Goal: Information Seeking & Learning: Learn about a topic

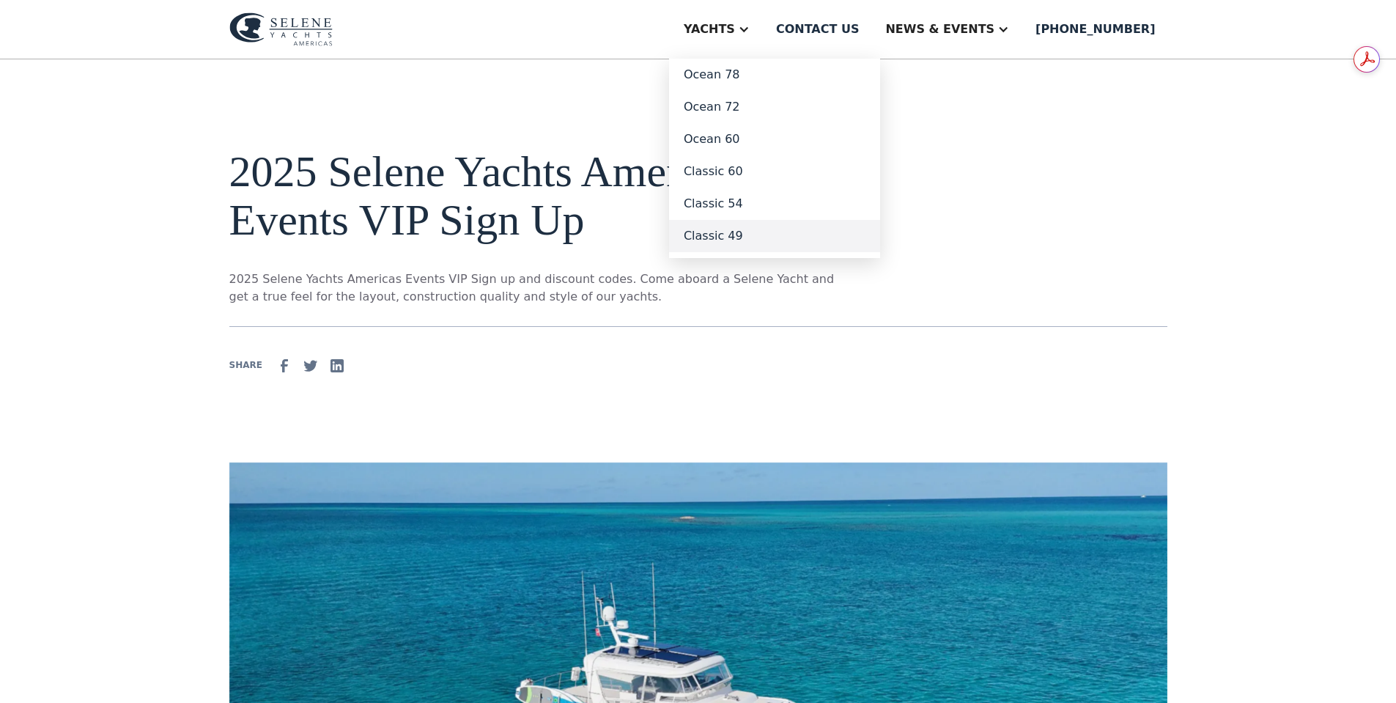
click at [781, 235] on link "Classic 49" at bounding box center [774, 236] width 211 height 32
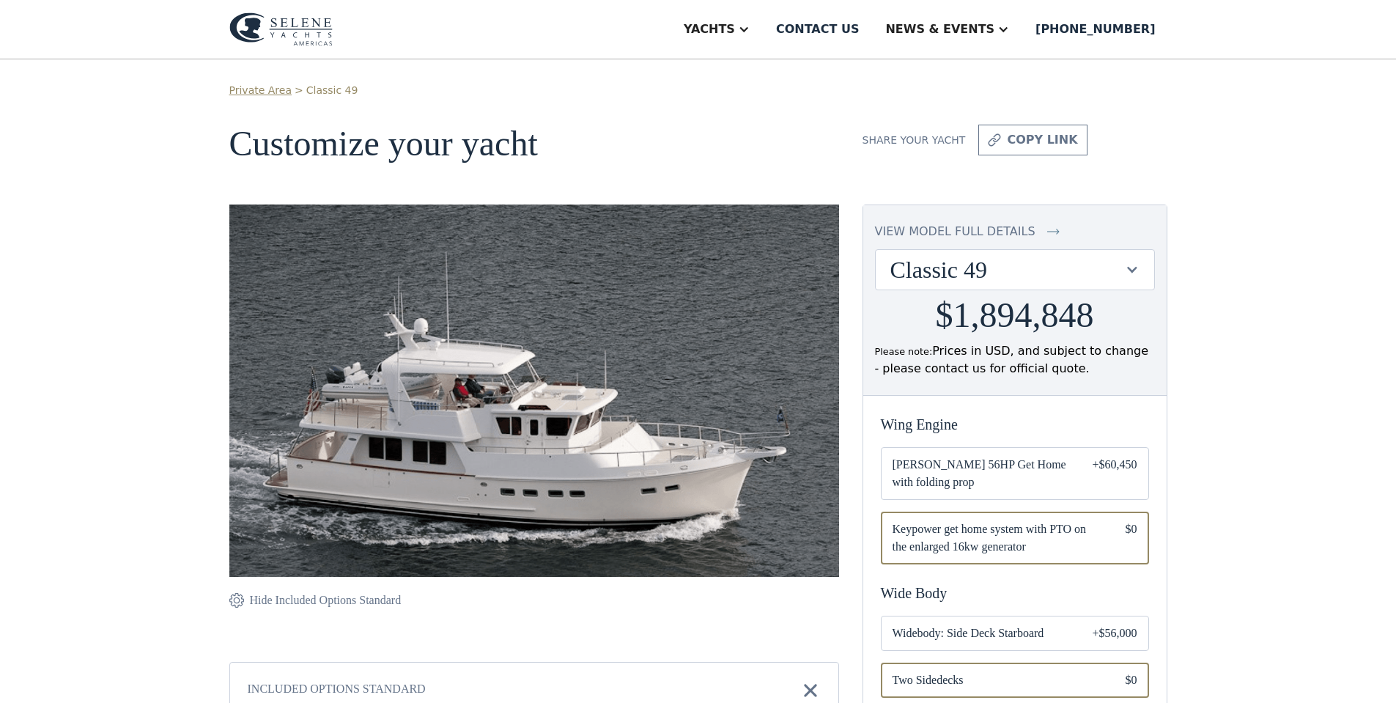
click at [932, 271] on div "Classic 49" at bounding box center [1008, 270] width 235 height 28
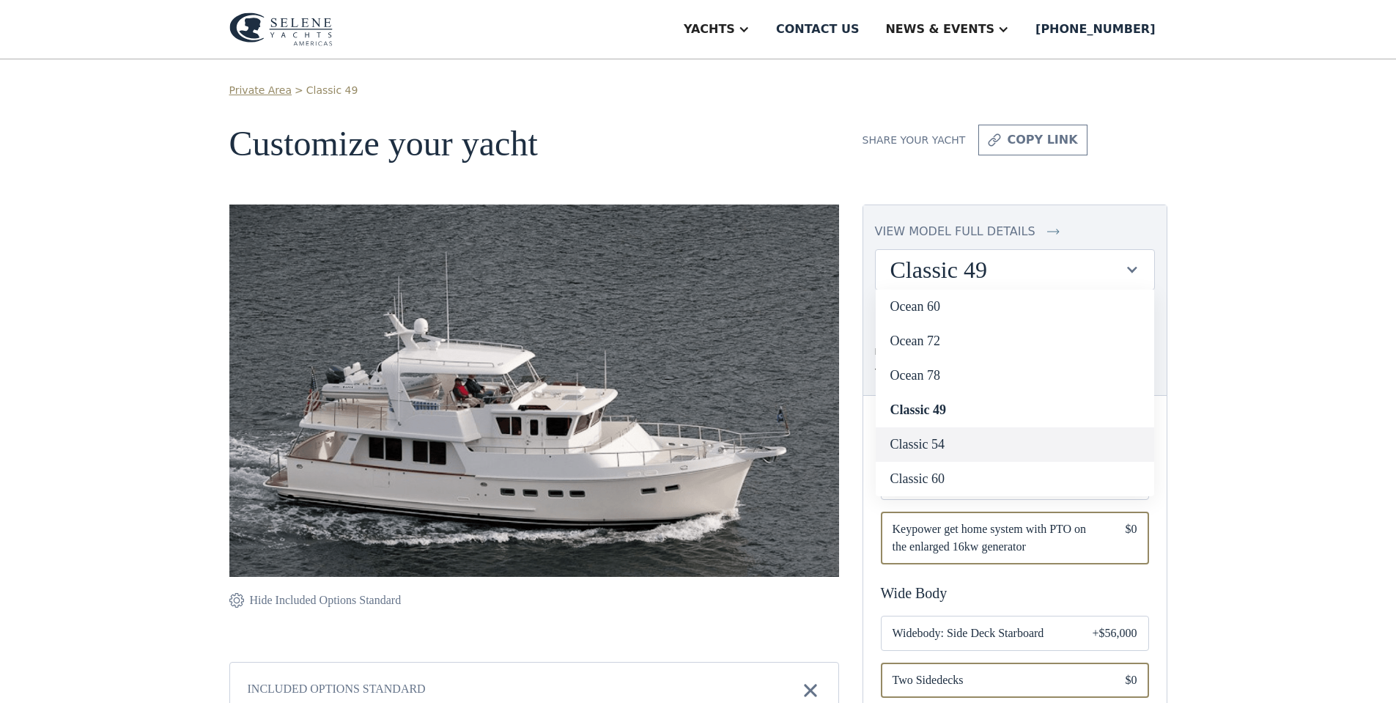
click at [926, 435] on link "Classic 54" at bounding box center [1015, 444] width 279 height 34
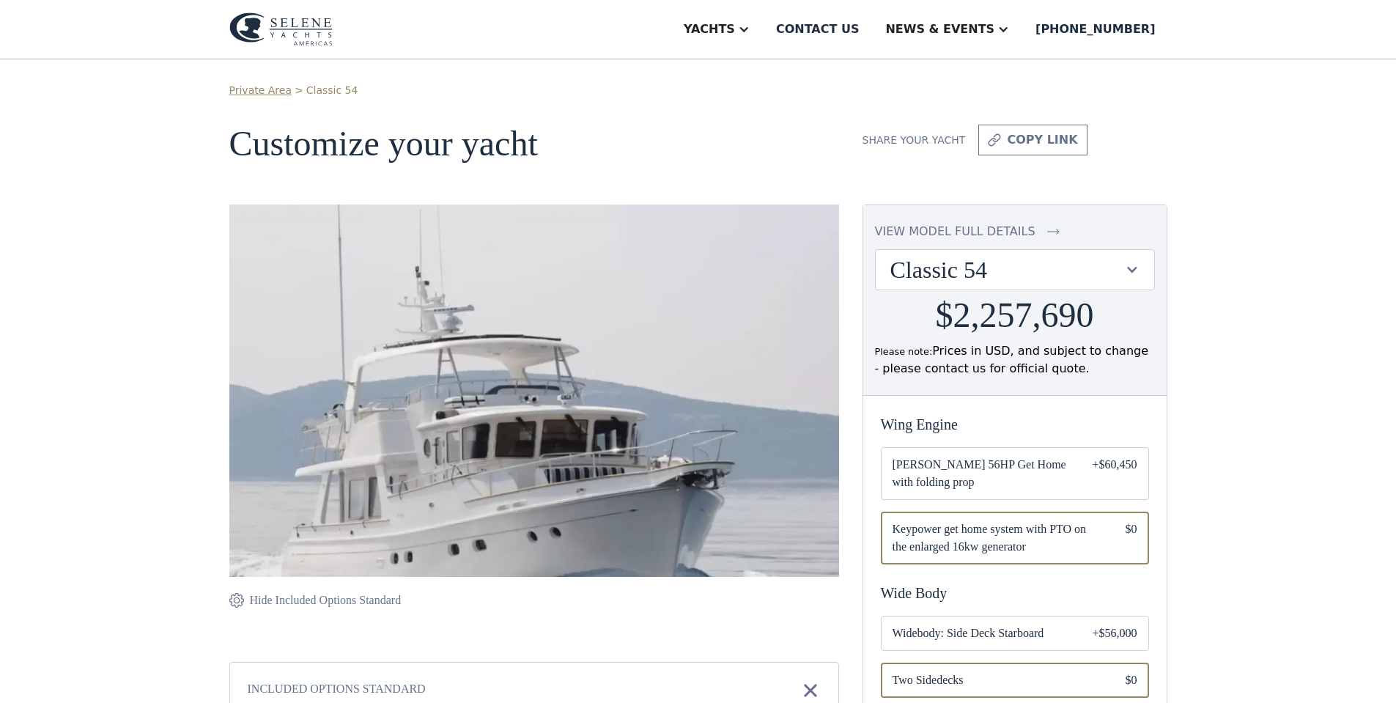
click at [943, 267] on div "Classic 54" at bounding box center [1008, 270] width 235 height 28
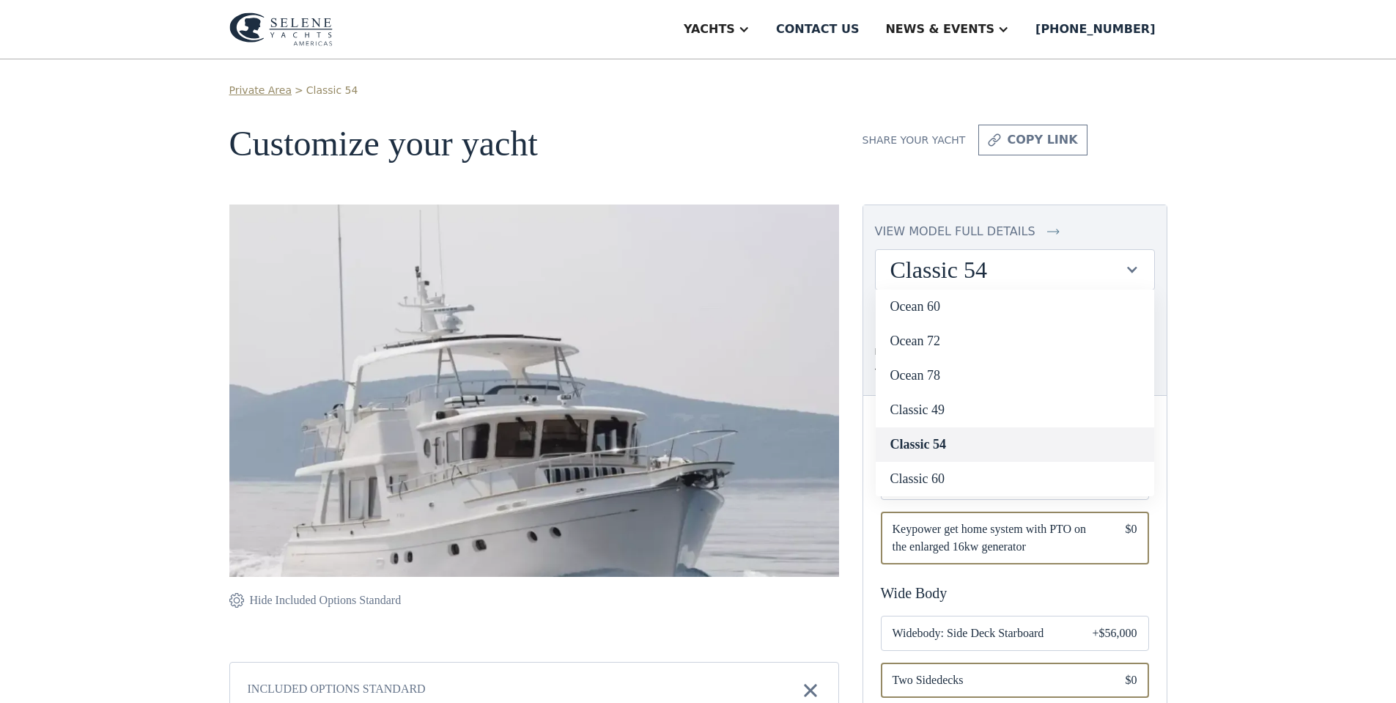
click at [937, 441] on link "Classic 54" at bounding box center [1015, 444] width 279 height 34
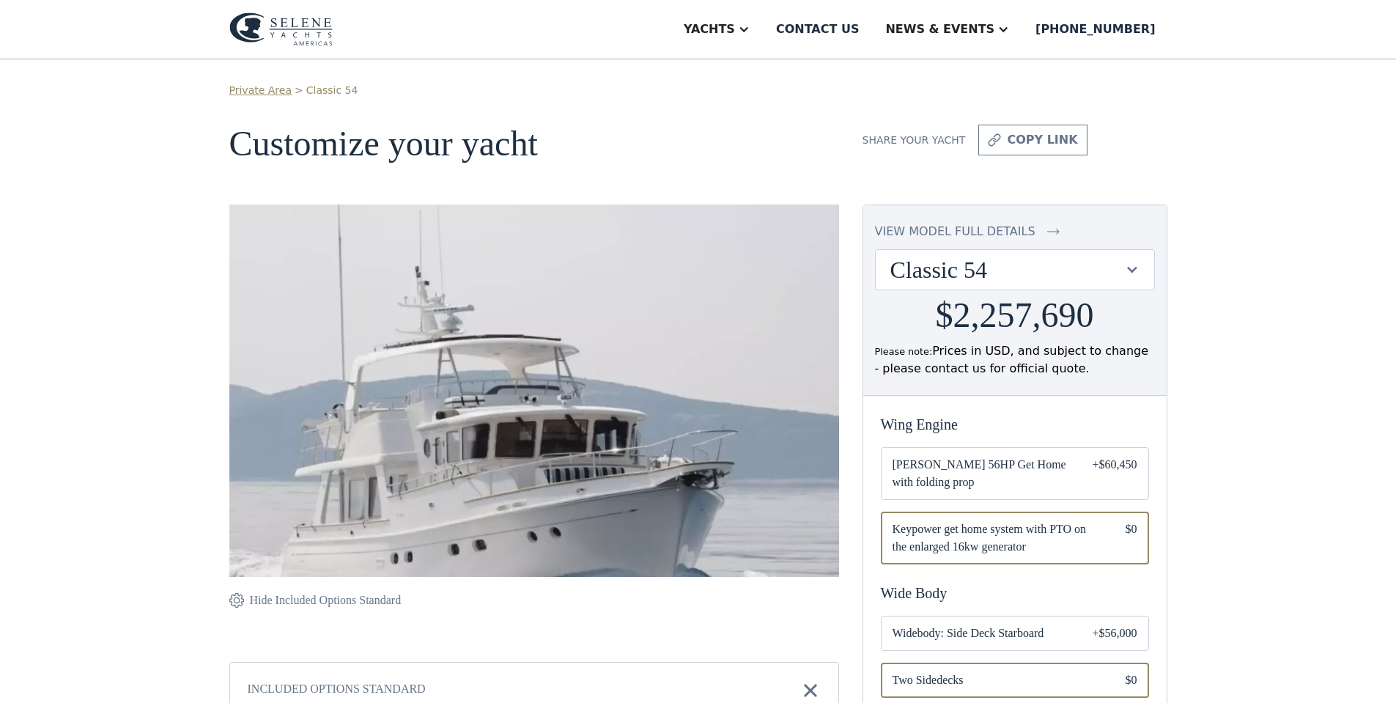
click at [251, 85] on link "Private Area" at bounding box center [260, 90] width 62 height 15
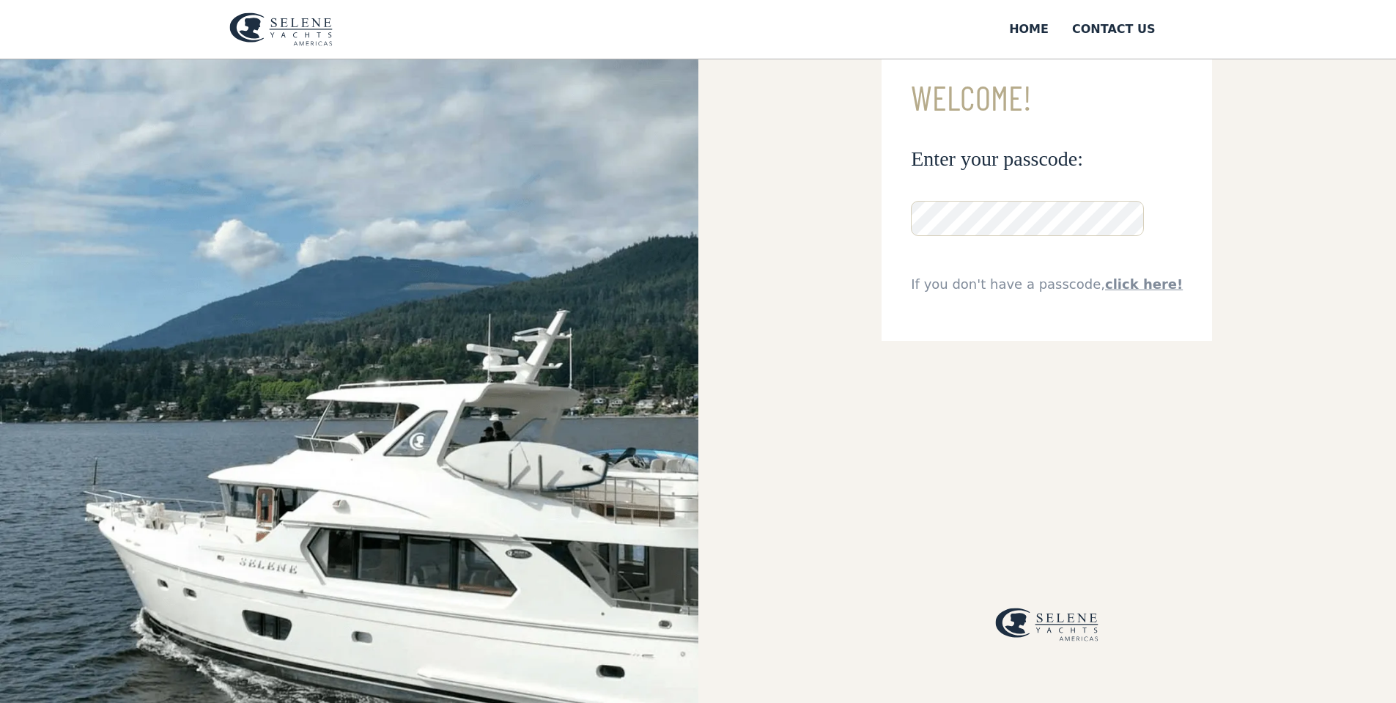
scroll to position [73, 0]
click at [298, 29] on img at bounding box center [280, 29] width 103 height 34
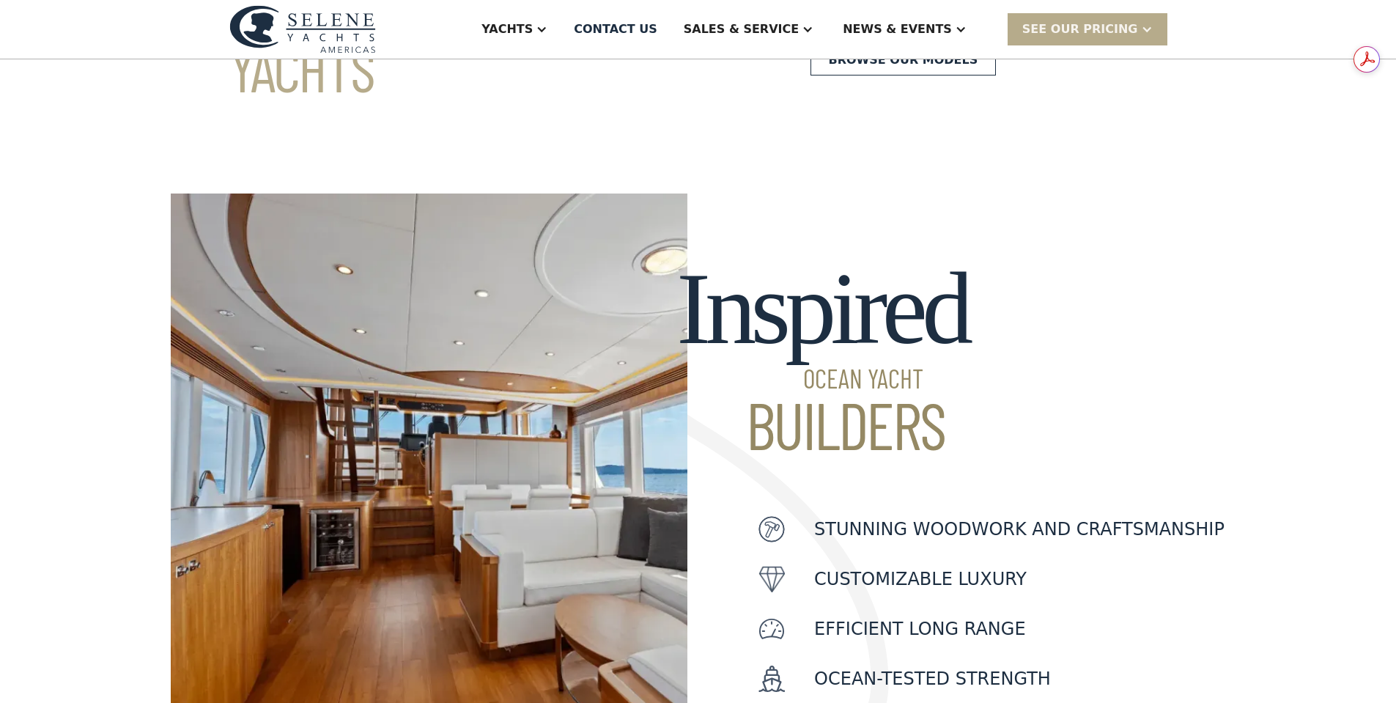
scroll to position [293, 0]
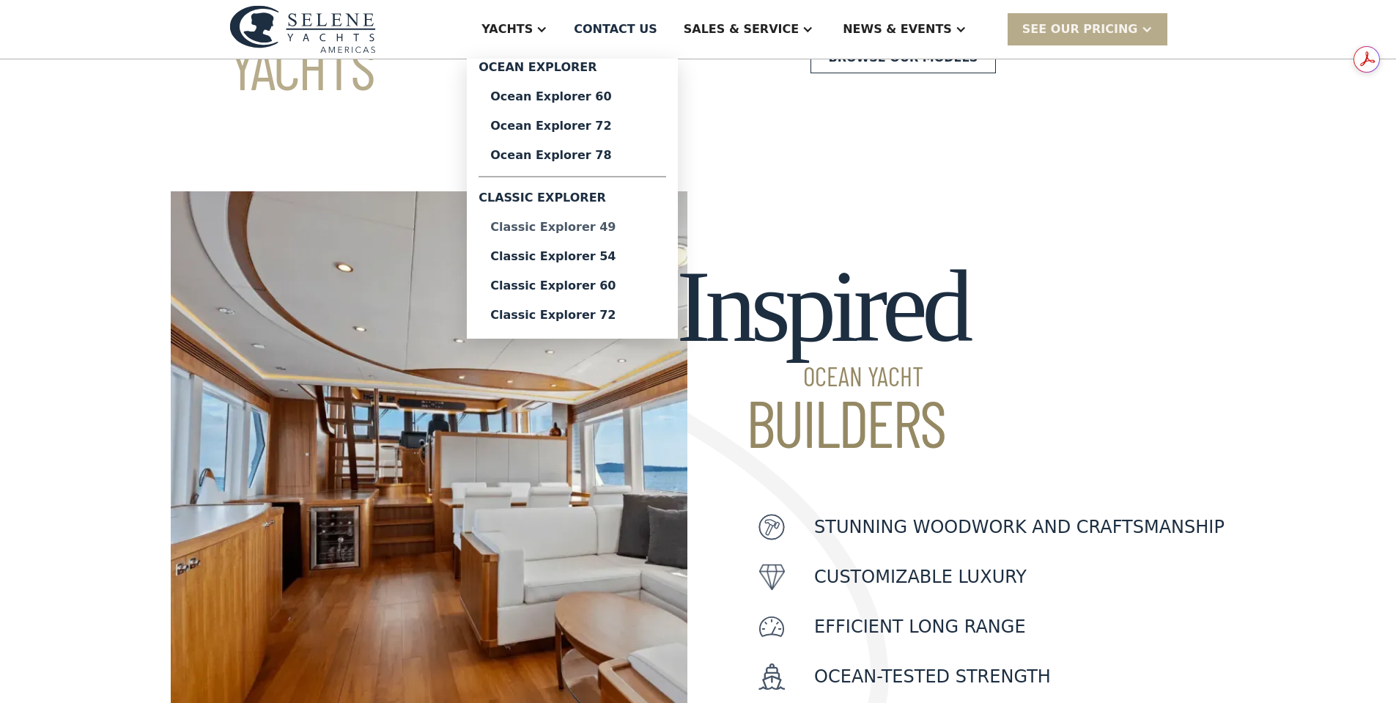
click at [600, 222] on div "Classic Explorer 49" at bounding box center [572, 227] width 164 height 12
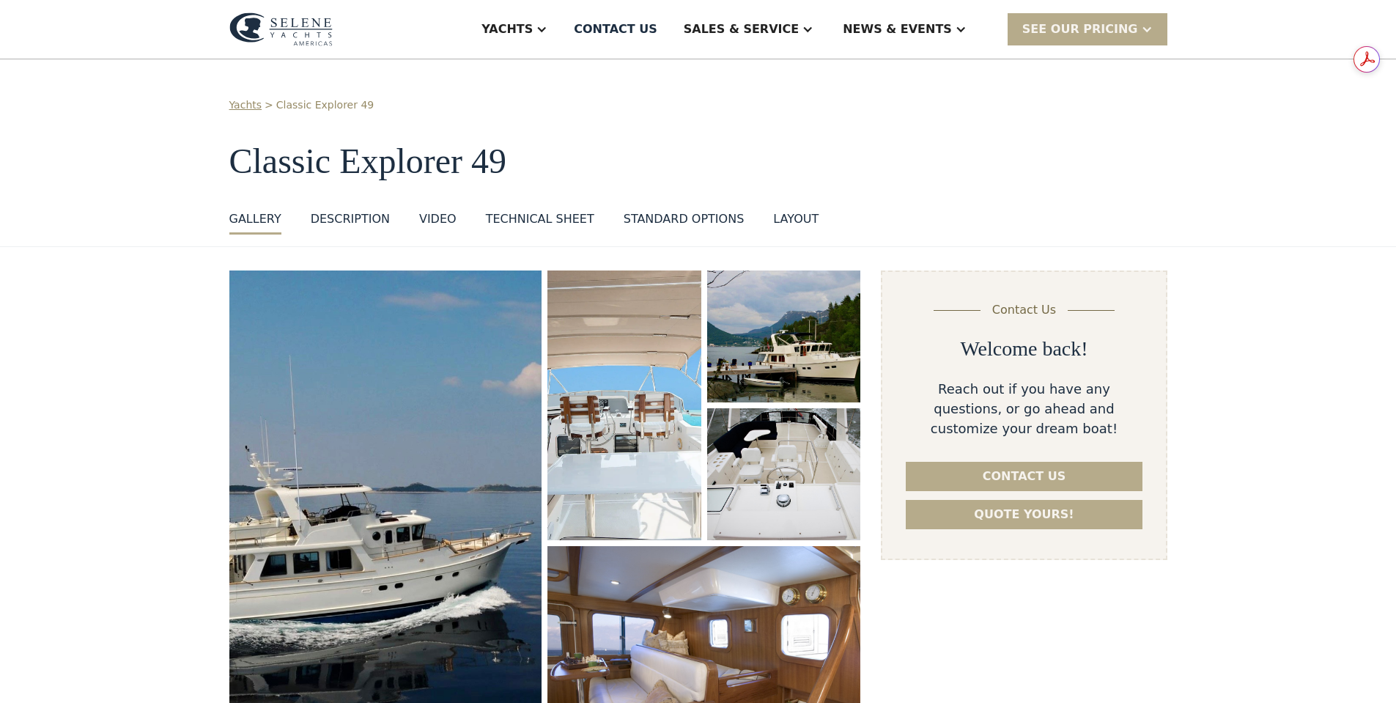
click at [773, 214] on div "layout" at bounding box center [795, 219] width 45 height 18
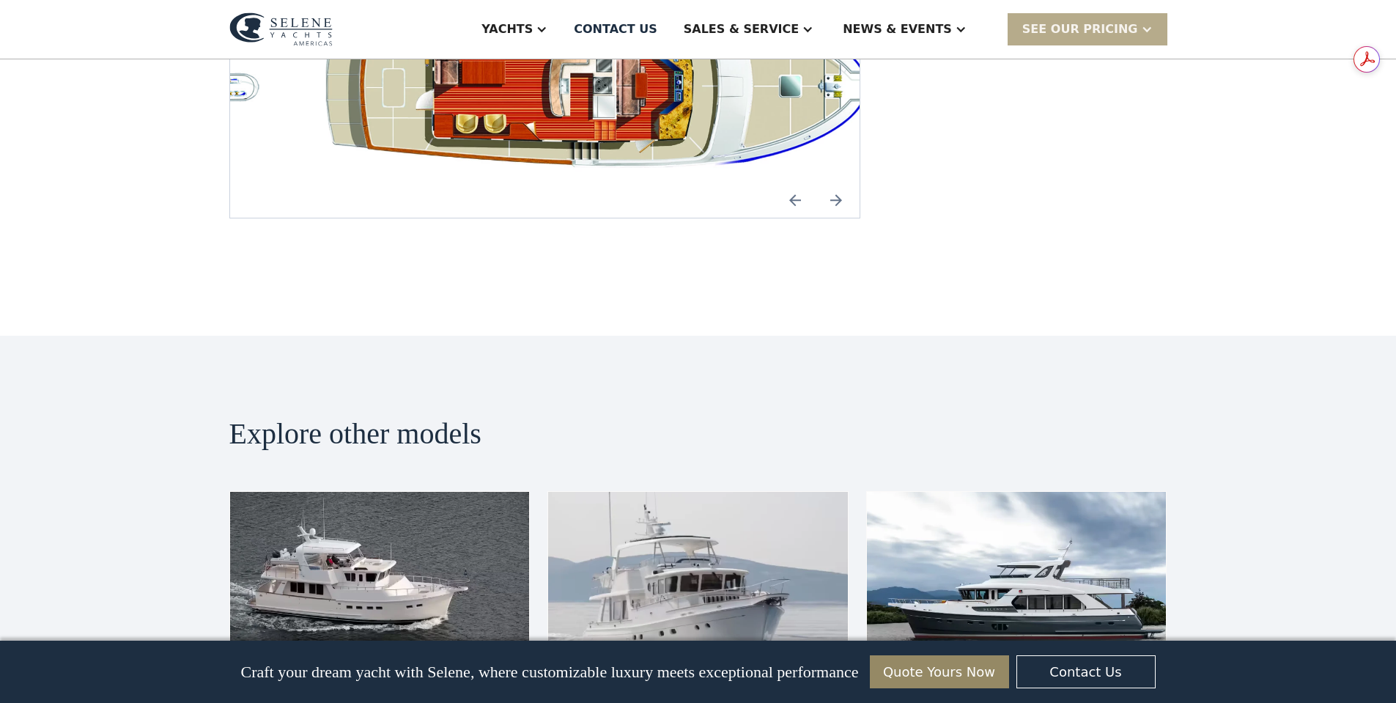
scroll to position [3191, 0]
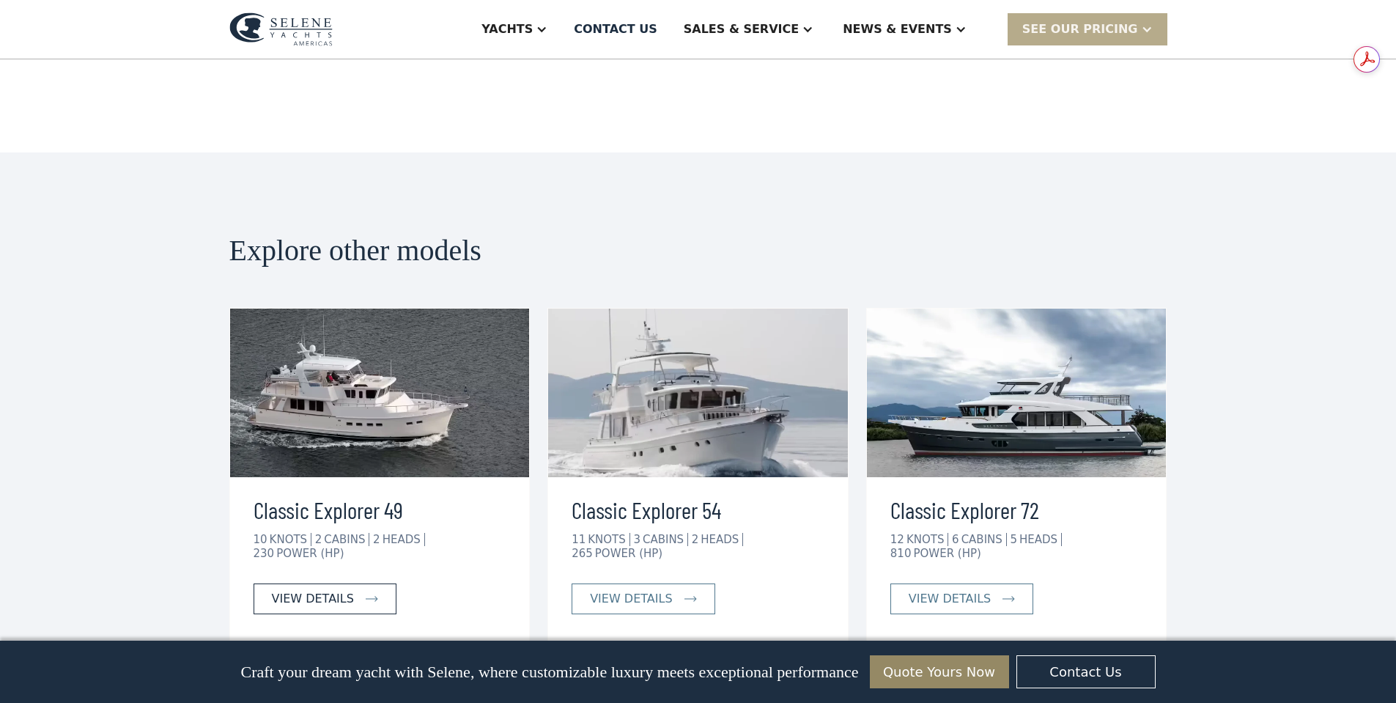
click at [331, 583] on link "view details" at bounding box center [325, 598] width 143 height 31
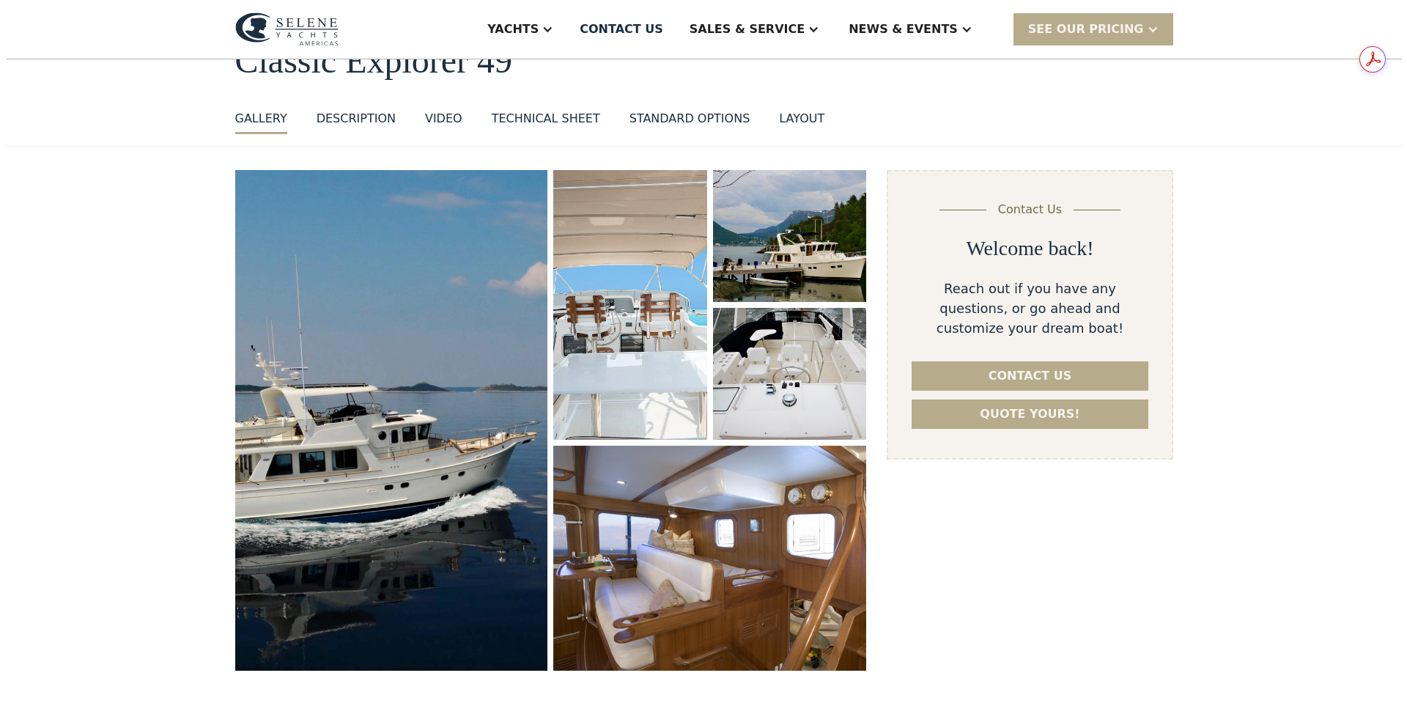
scroll to position [220, 0]
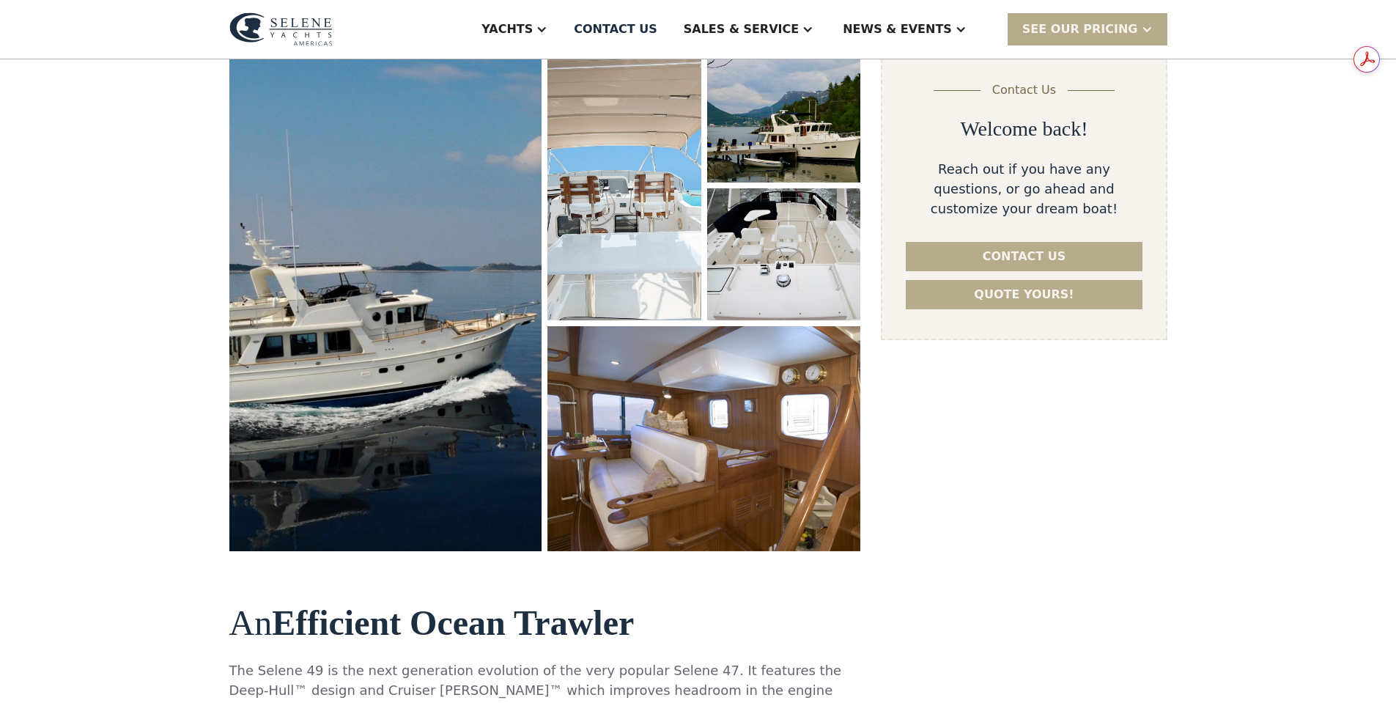
click at [310, 334] on img "open lightbox" at bounding box center [385, 301] width 325 height 520
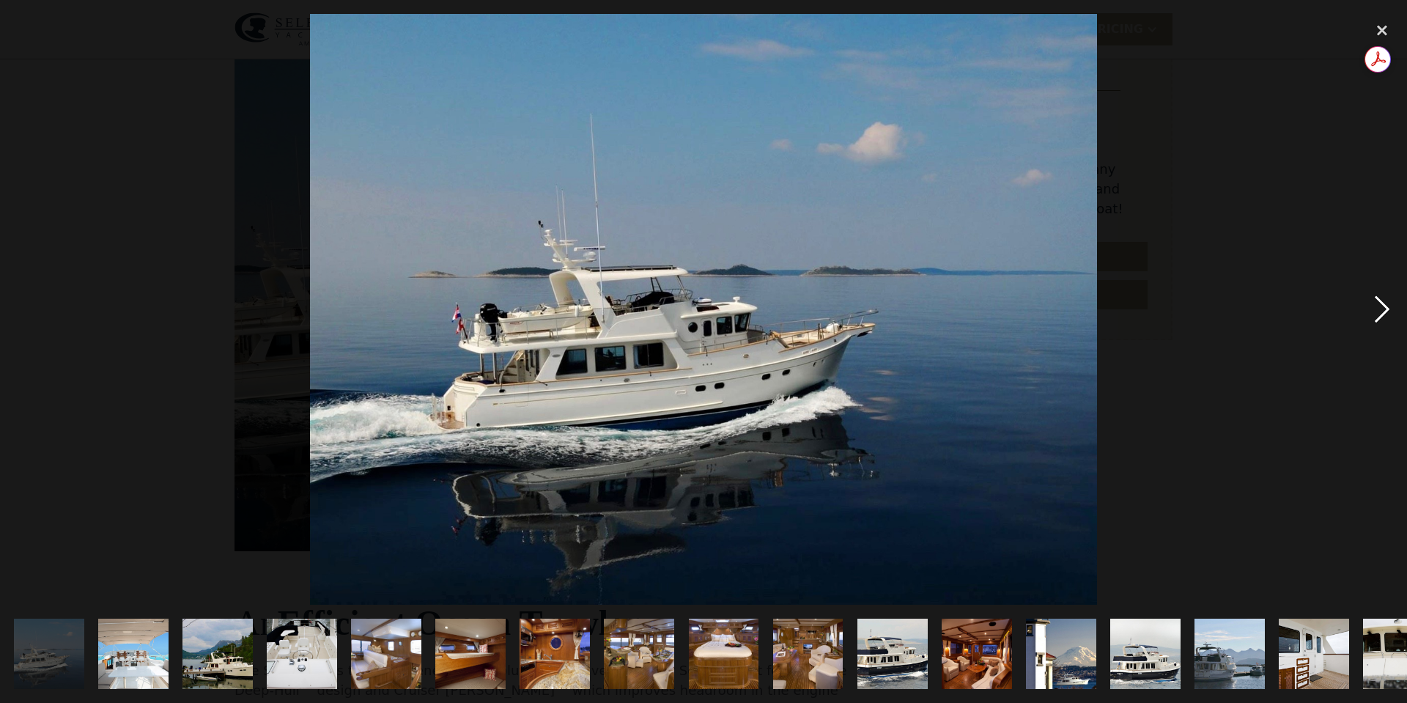
click at [1390, 306] on div "next image" at bounding box center [1382, 309] width 50 height 591
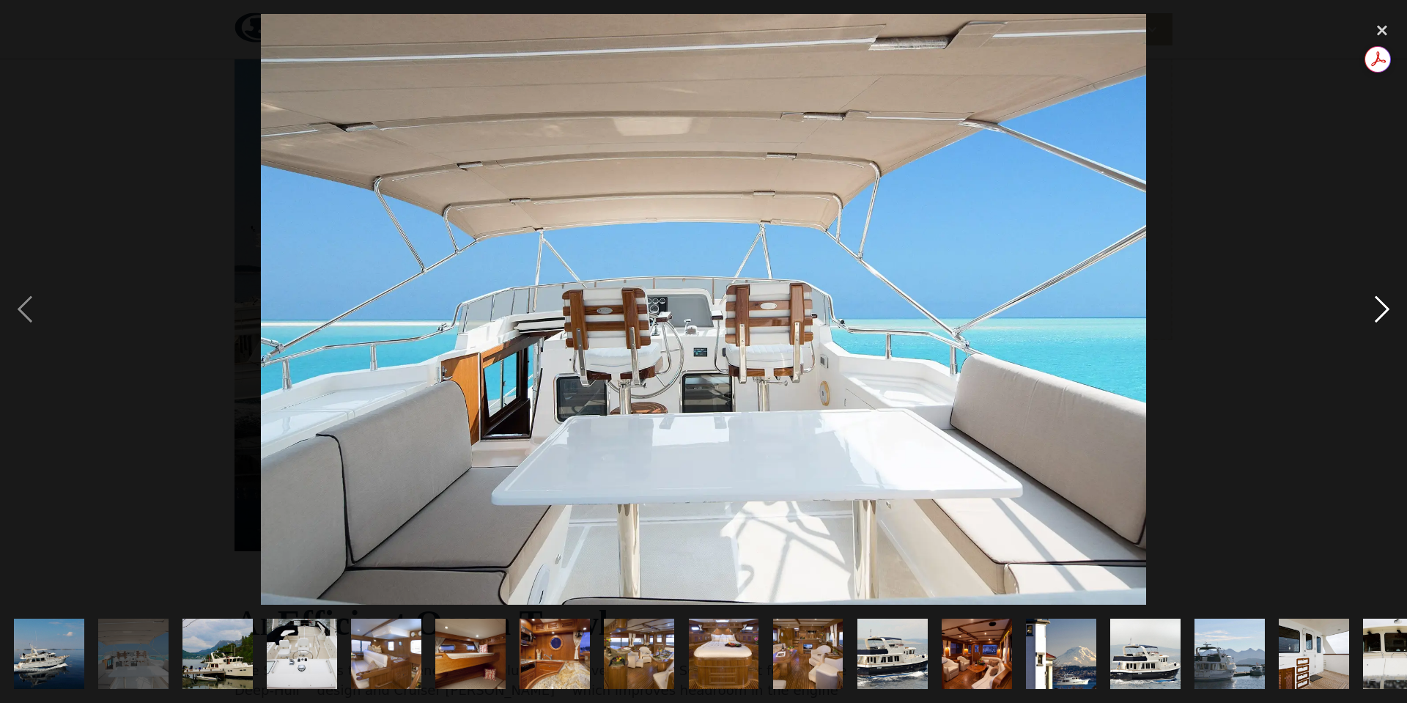
click at [1391, 308] on div "next image" at bounding box center [1382, 309] width 50 height 591
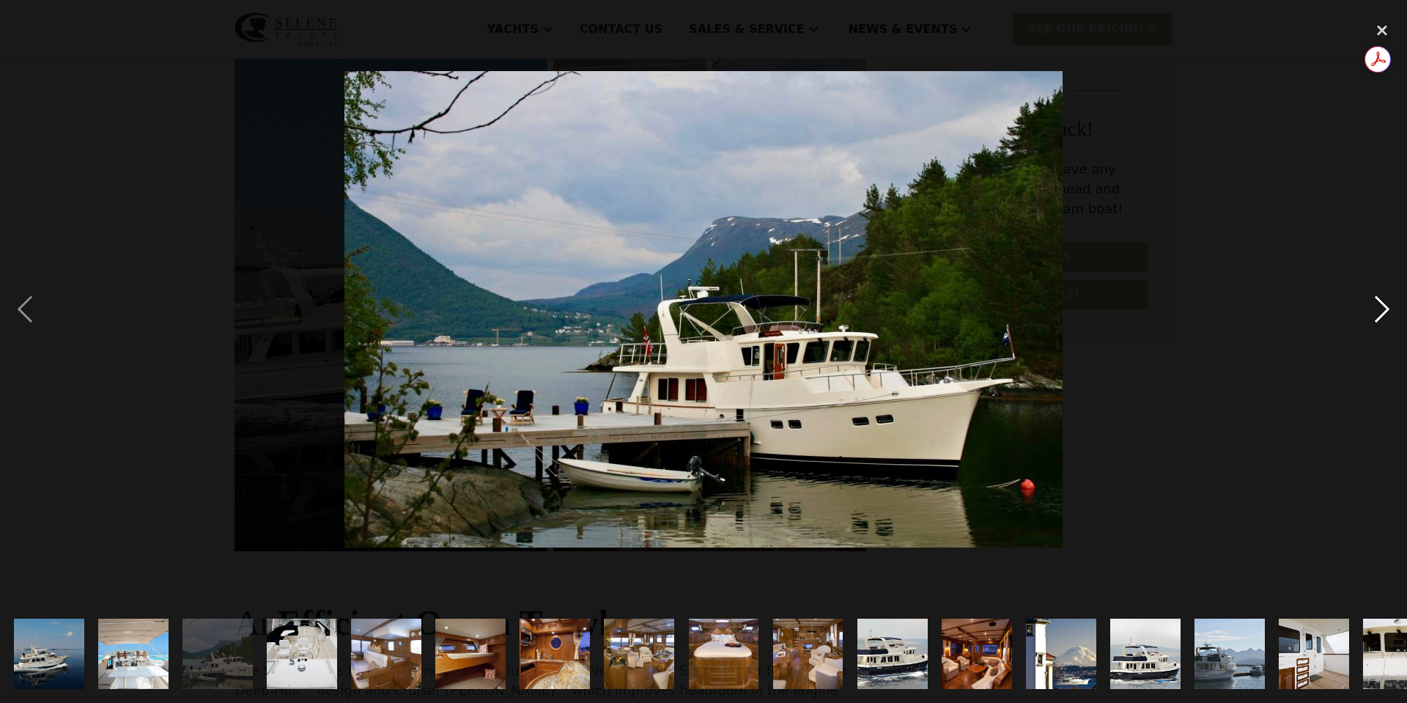
click at [1393, 309] on div "next image" at bounding box center [1382, 309] width 50 height 591
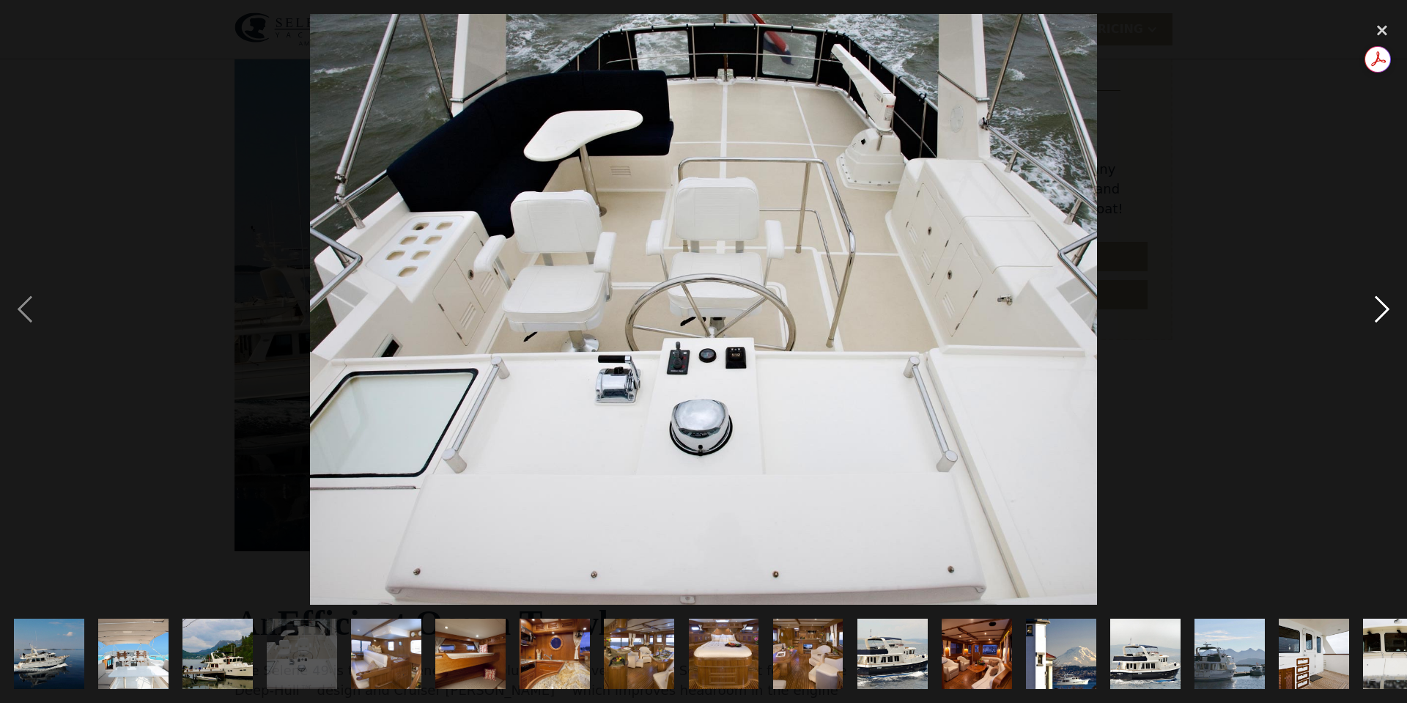
click at [1393, 309] on div "next image" at bounding box center [1382, 309] width 50 height 591
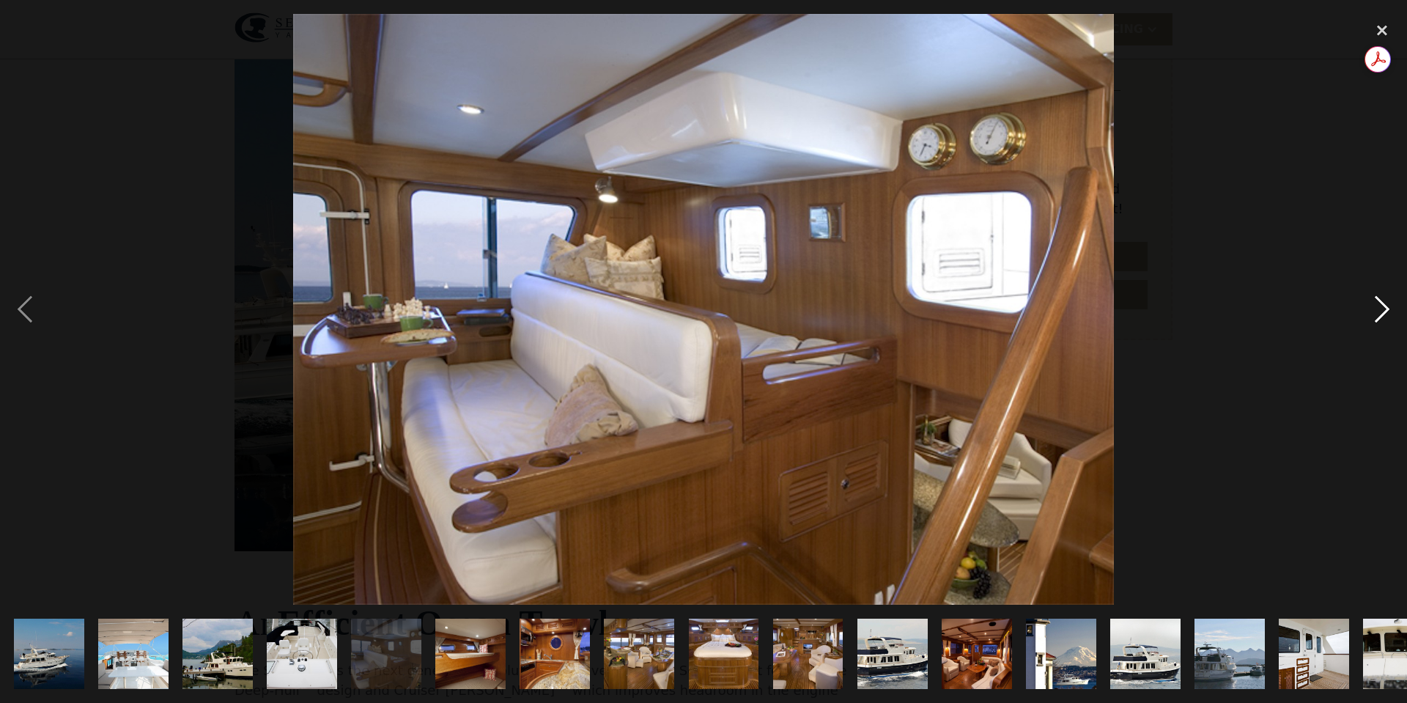
click at [1393, 309] on div "next image" at bounding box center [1382, 309] width 50 height 591
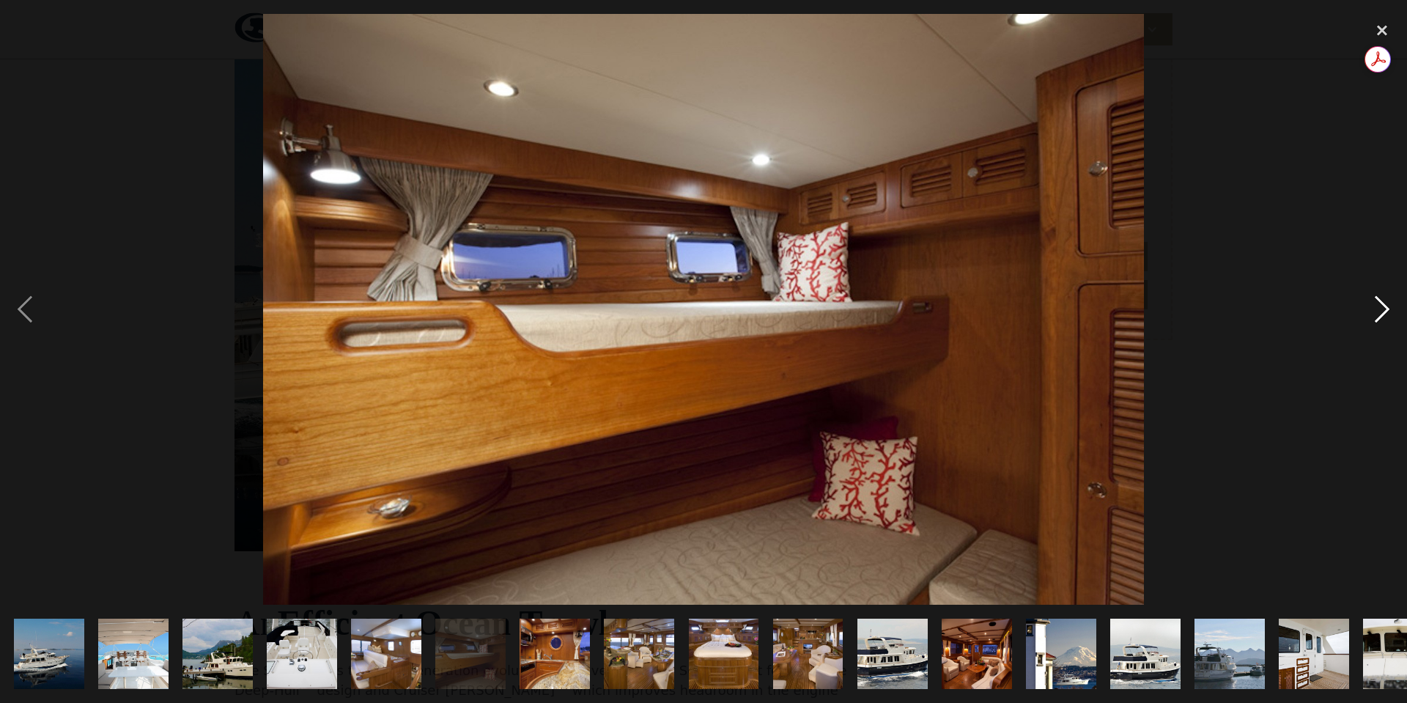
click at [1393, 309] on div "next image" at bounding box center [1382, 309] width 50 height 591
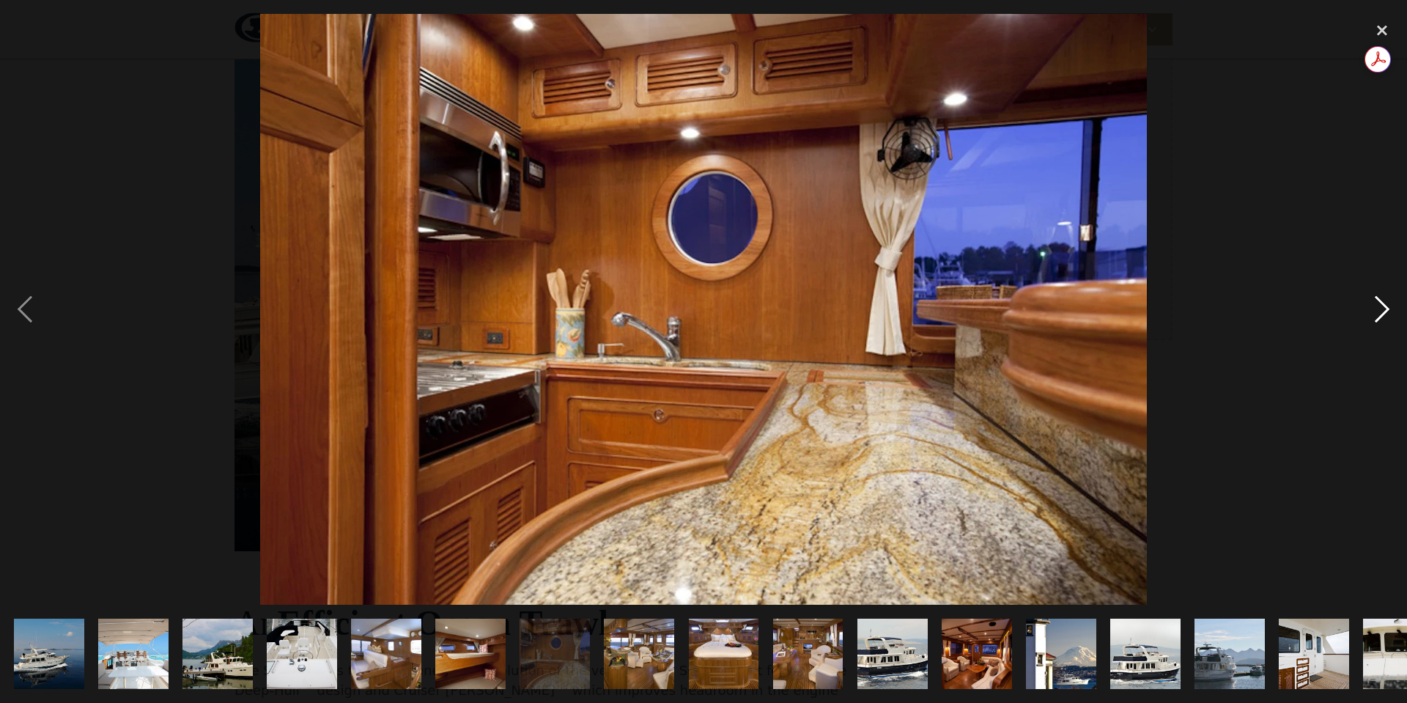
click at [1392, 309] on div "next image" at bounding box center [1382, 309] width 50 height 591
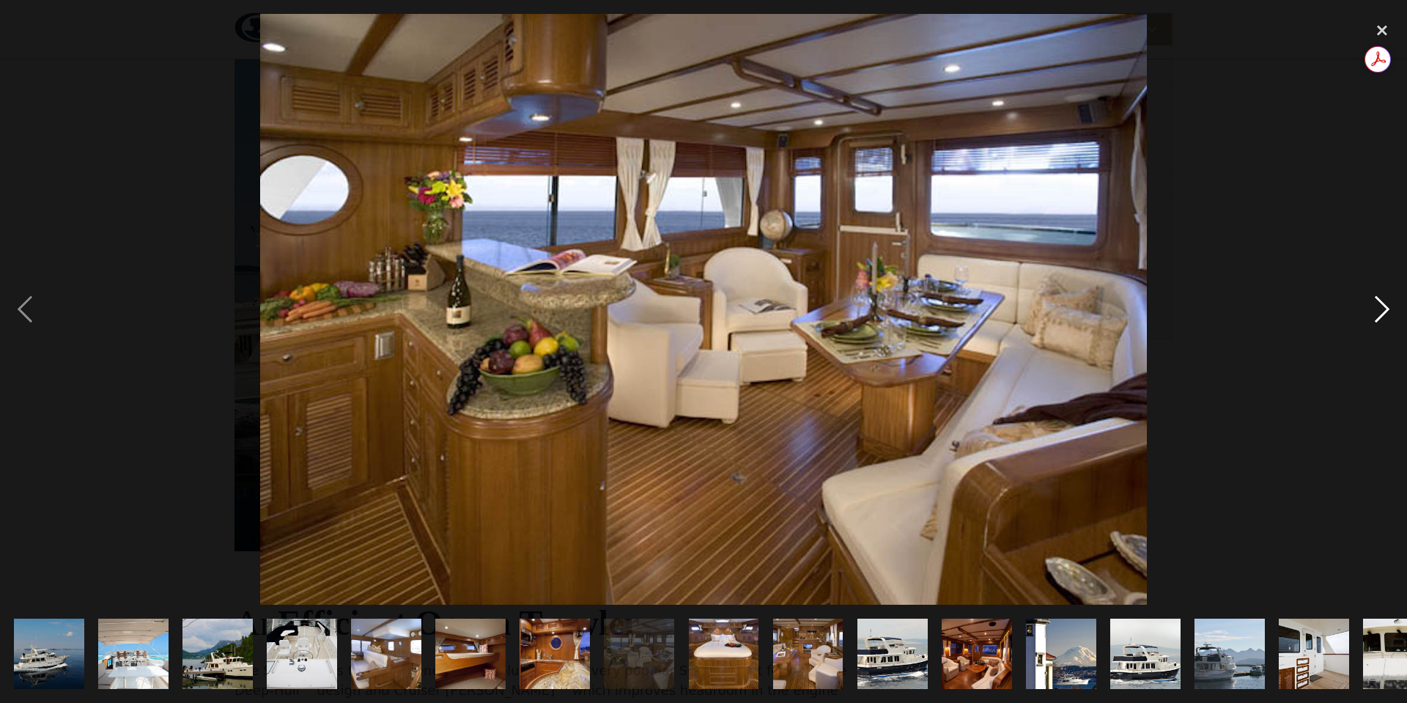
click at [1388, 309] on div "next image" at bounding box center [1382, 309] width 50 height 591
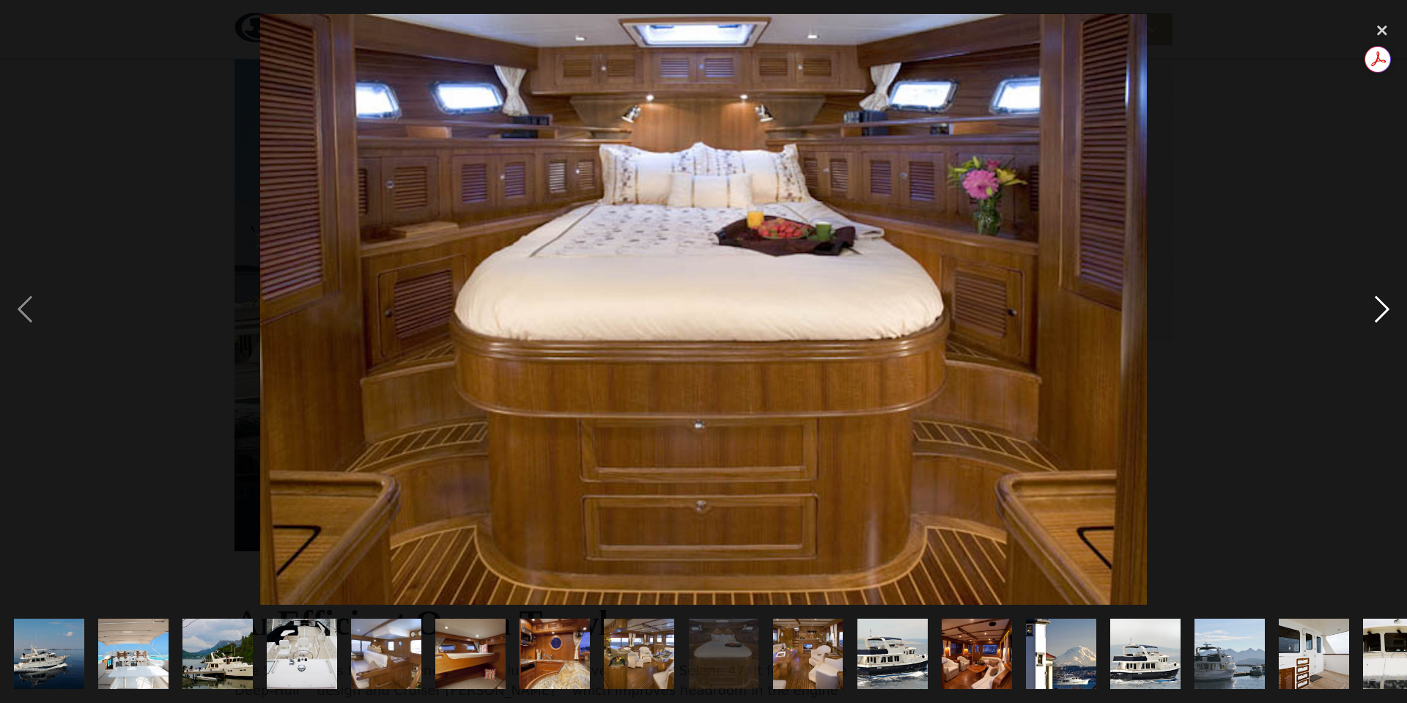
click at [1388, 309] on div "next image" at bounding box center [1382, 309] width 50 height 591
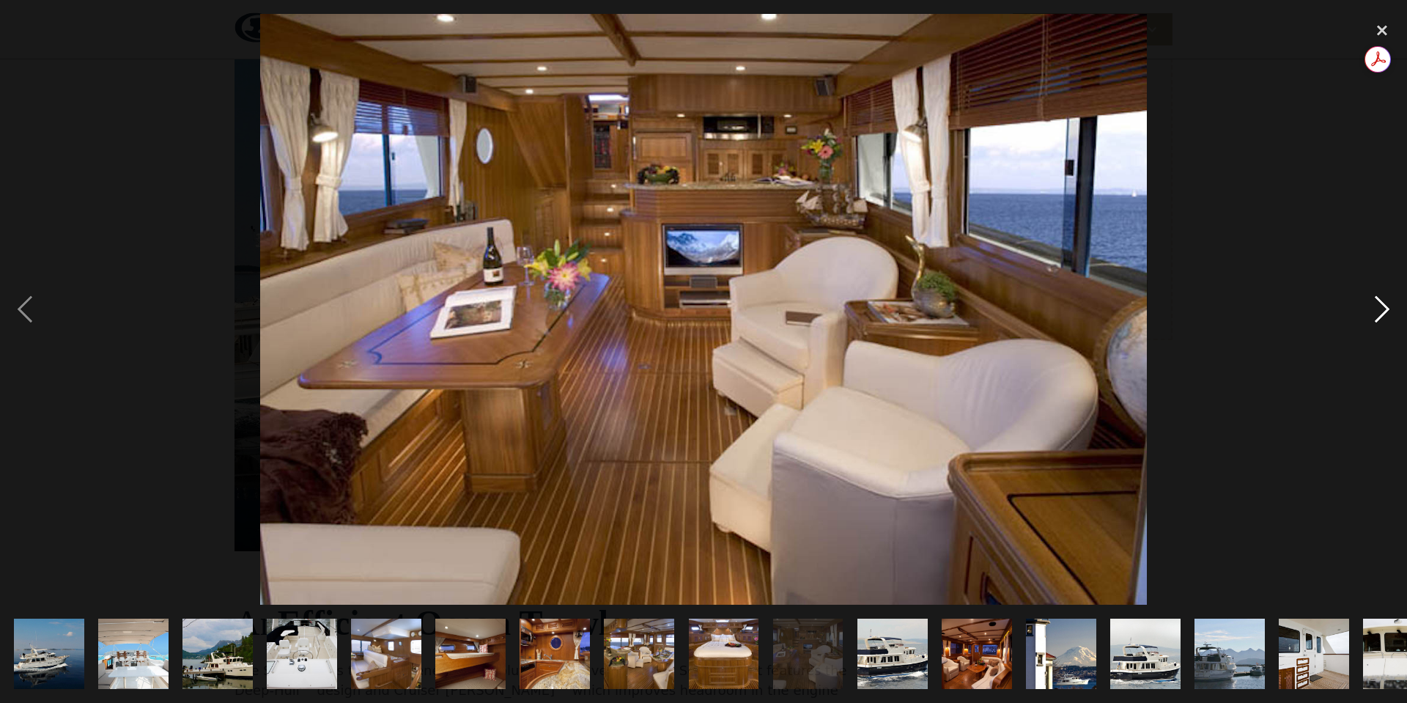
click at [1388, 309] on div "next image" at bounding box center [1382, 309] width 50 height 591
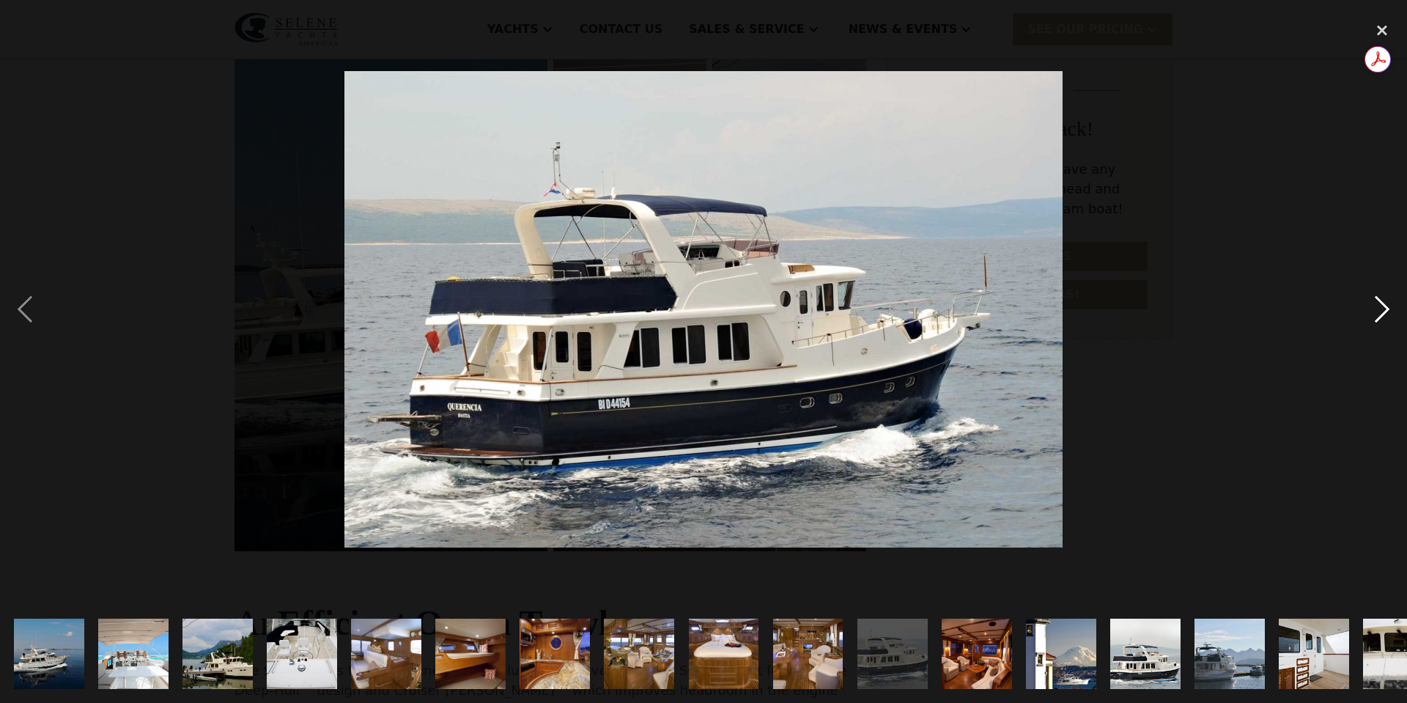
click at [1388, 309] on div "next image" at bounding box center [1382, 309] width 50 height 591
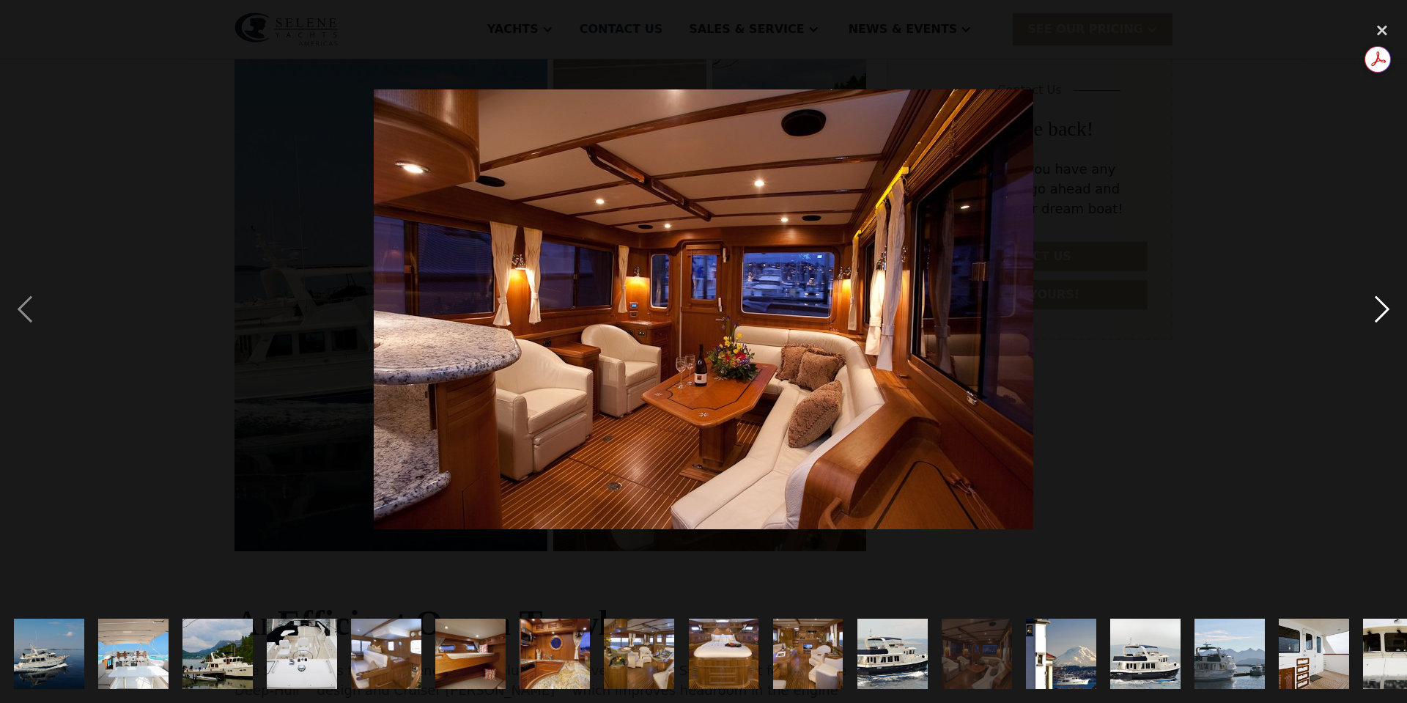
click at [1388, 309] on div "next image" at bounding box center [1382, 309] width 50 height 591
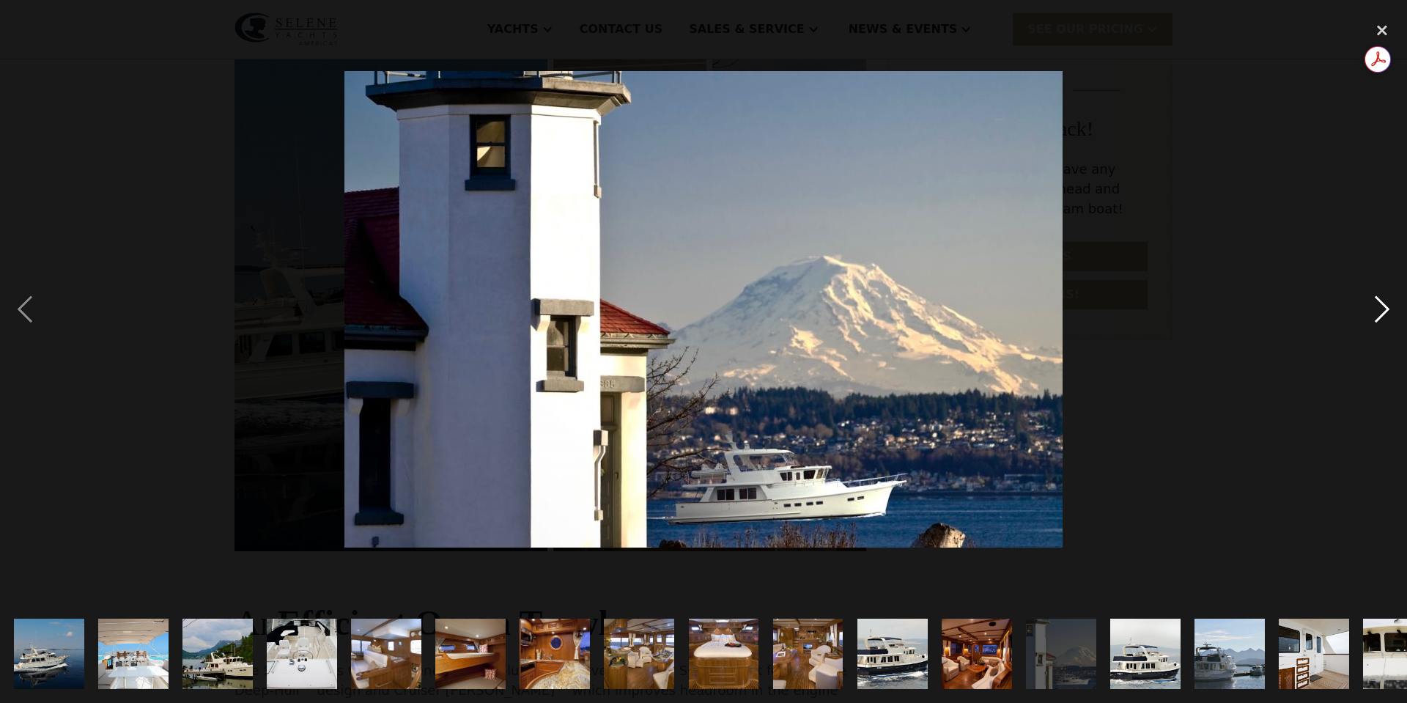
click at [1388, 309] on div "next image" at bounding box center [1382, 309] width 50 height 591
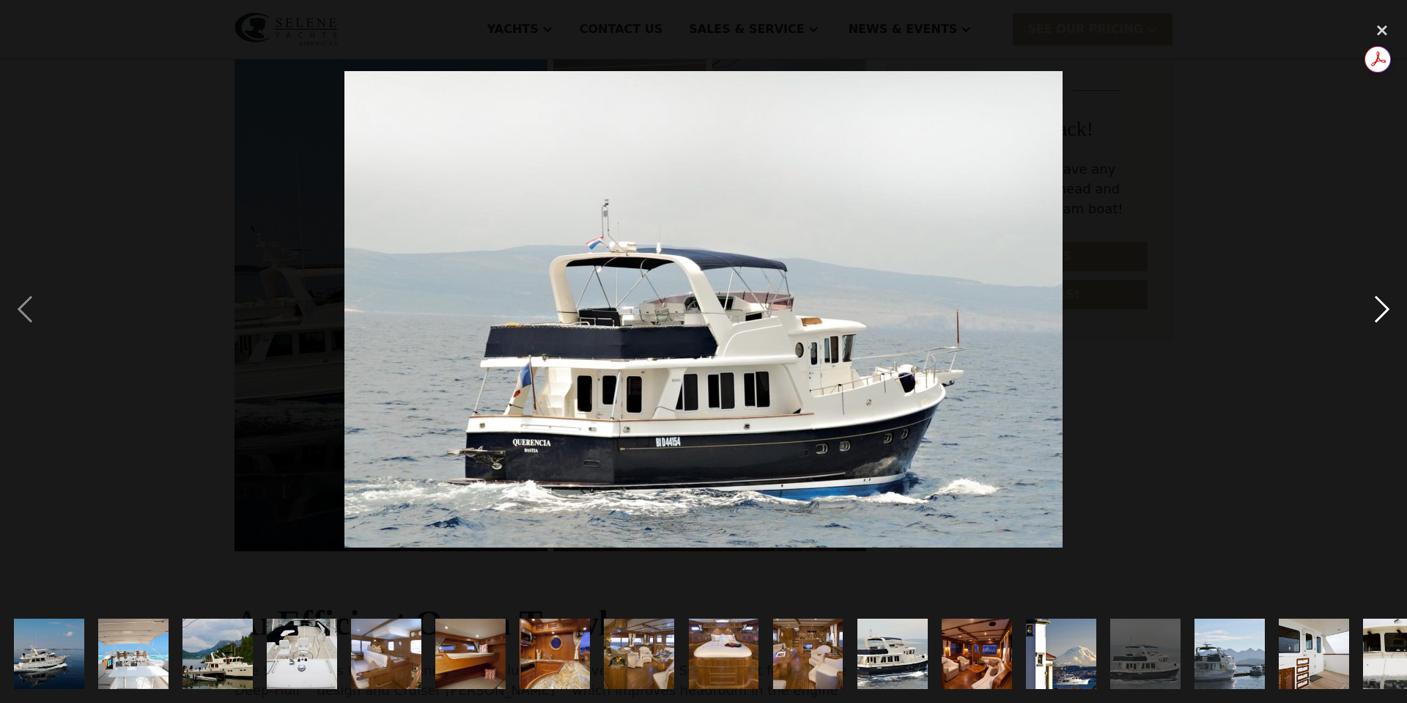
click at [1388, 309] on div "next image" at bounding box center [1382, 309] width 50 height 591
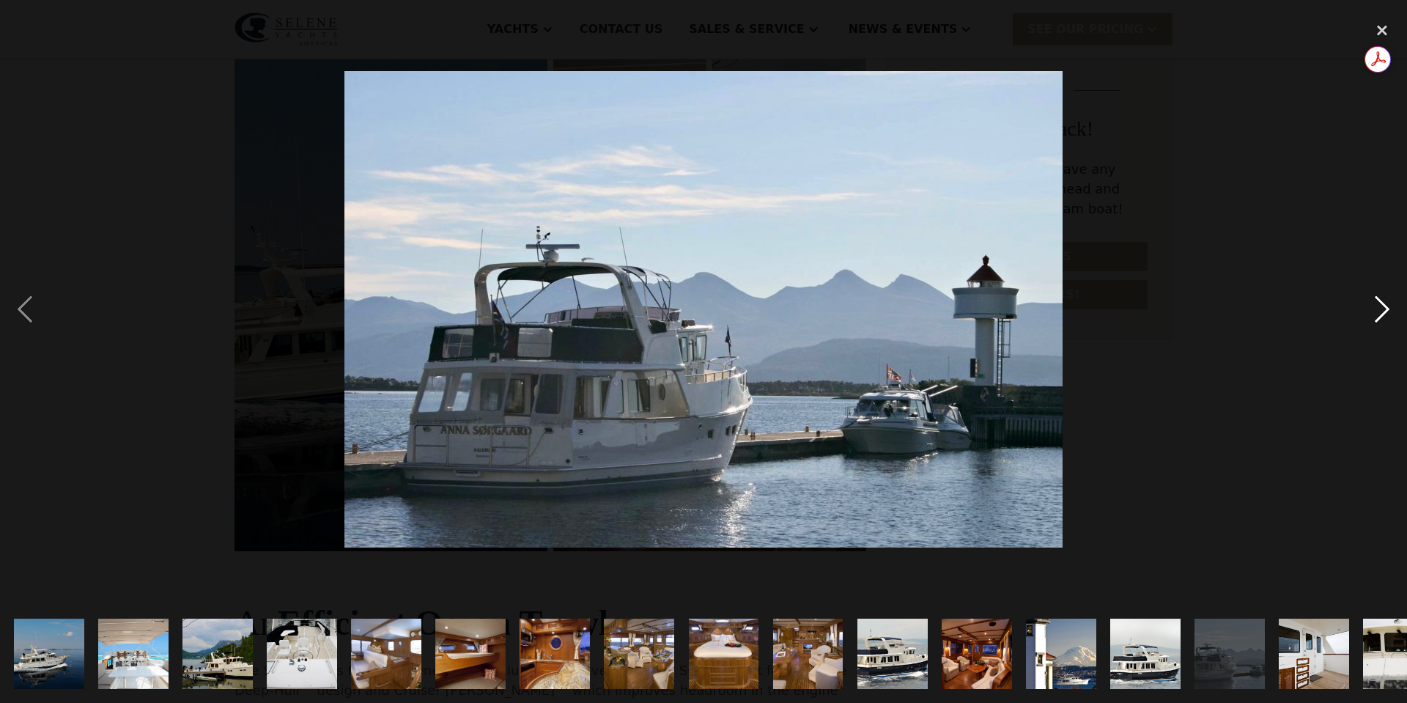
click at [1388, 309] on div "next image" at bounding box center [1382, 309] width 50 height 591
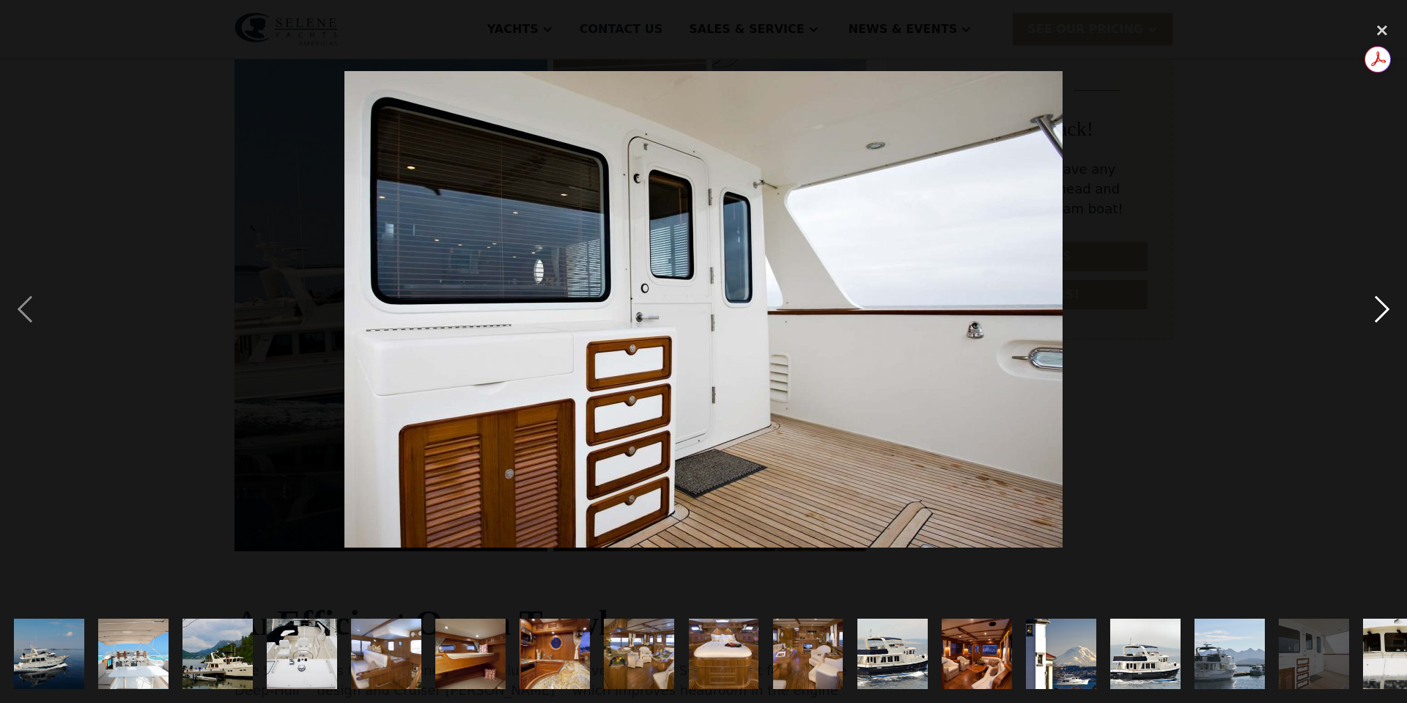
click at [1388, 309] on div "next image" at bounding box center [1382, 309] width 50 height 591
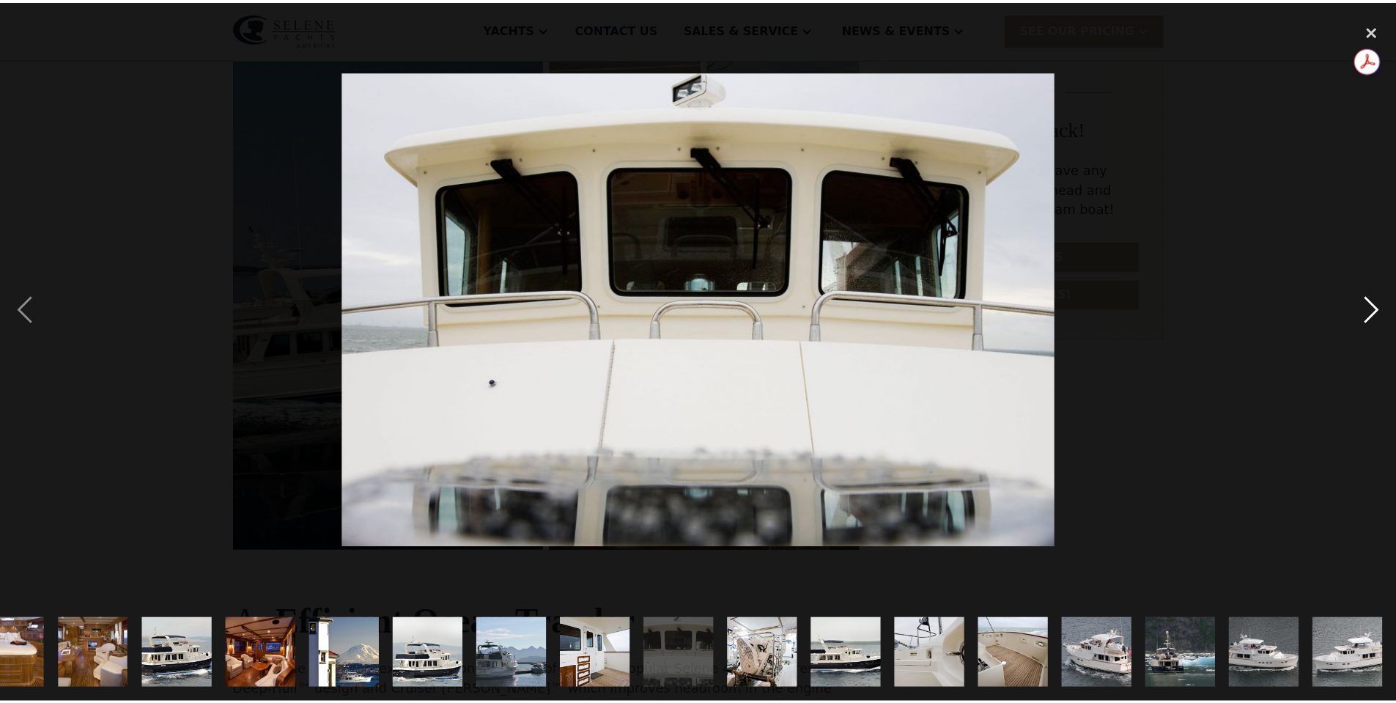
scroll to position [0, 715]
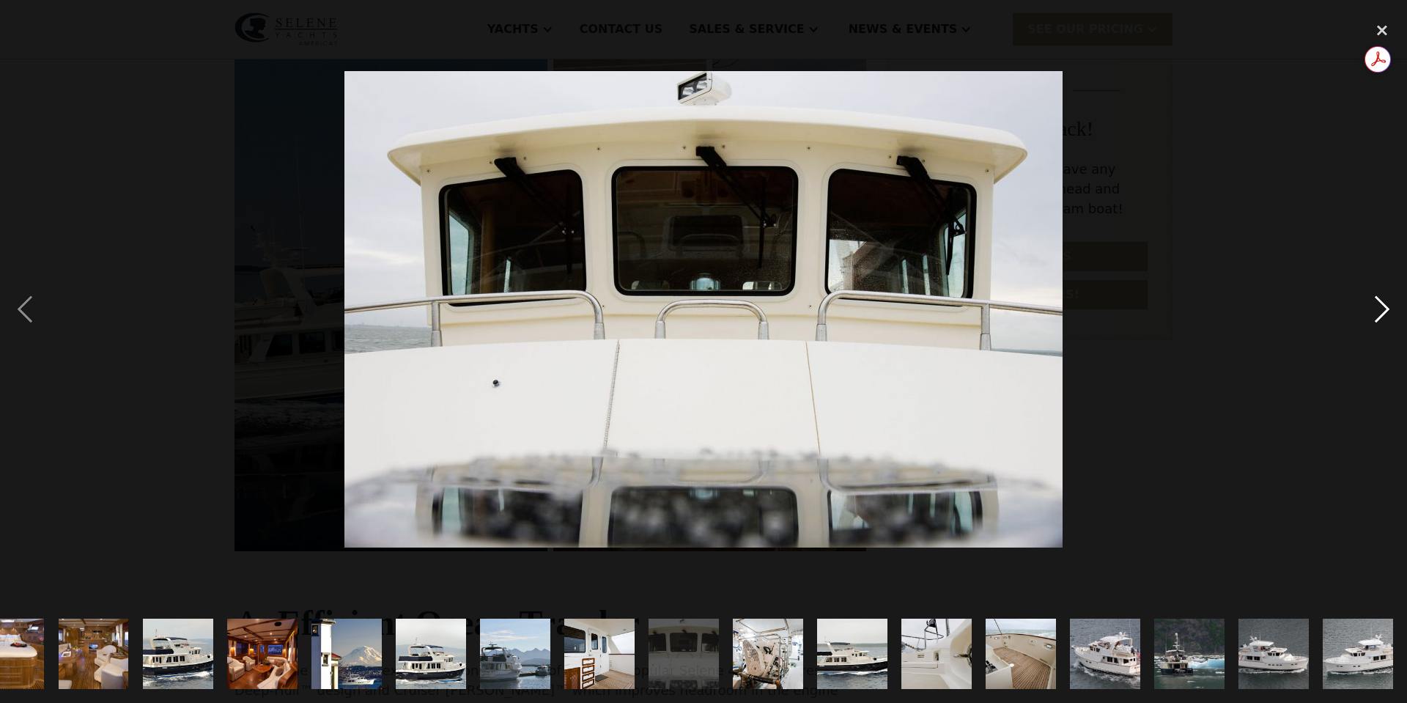
click at [1388, 309] on div "next image" at bounding box center [1382, 309] width 50 height 591
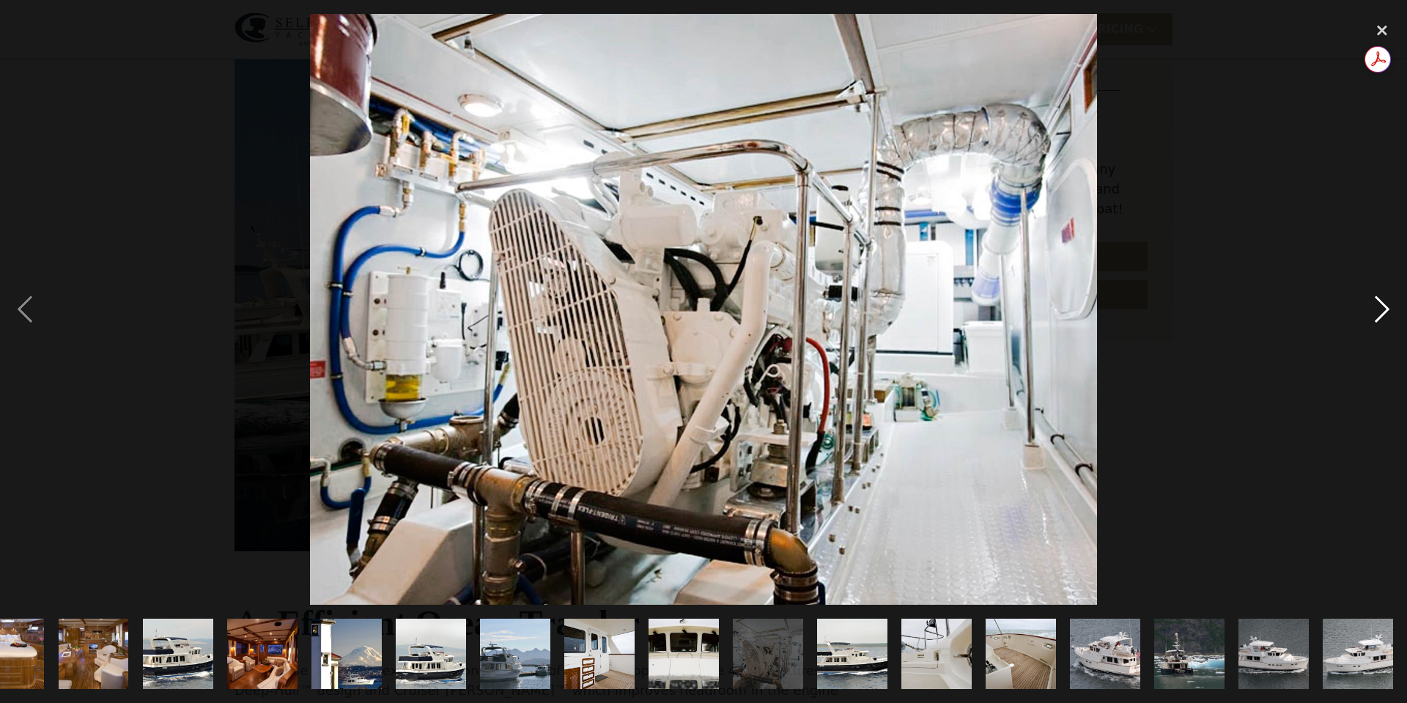
click at [1388, 309] on div "next image" at bounding box center [1382, 309] width 50 height 591
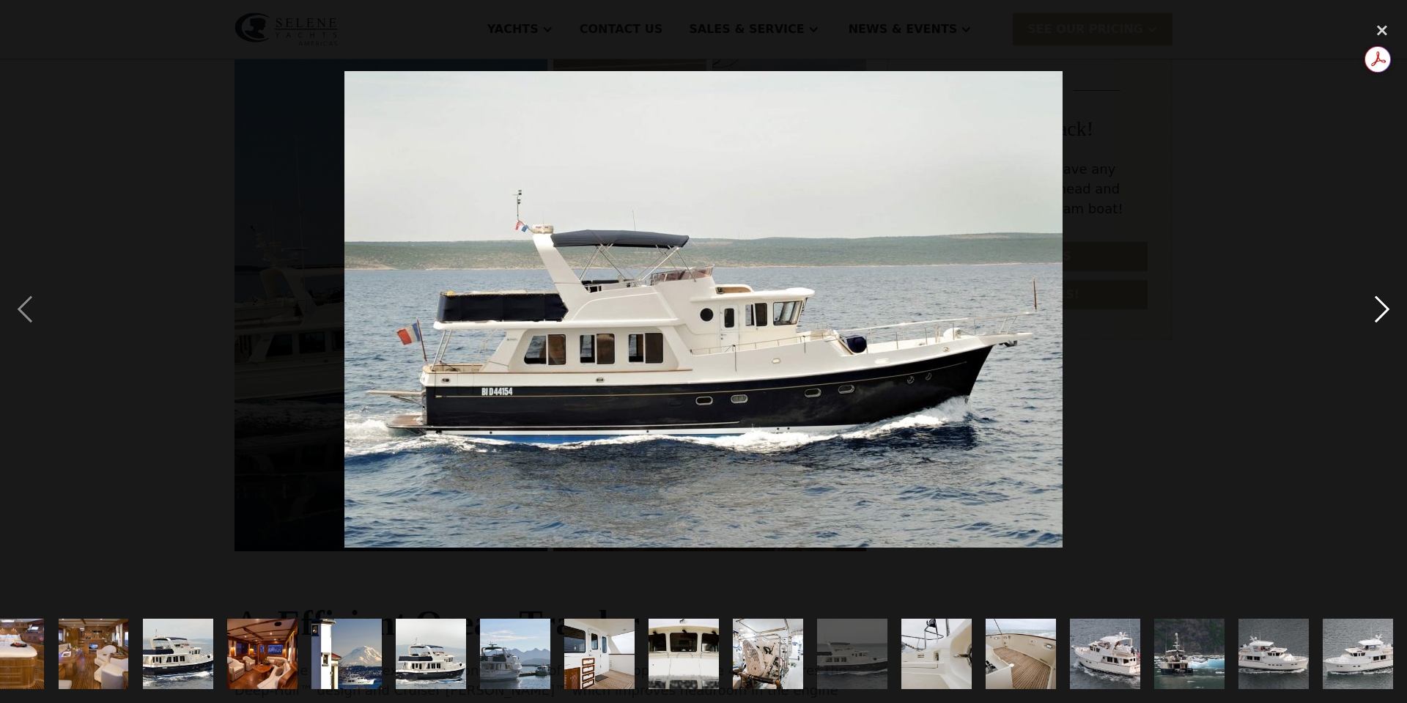
click at [1388, 309] on div "next image" at bounding box center [1382, 309] width 50 height 591
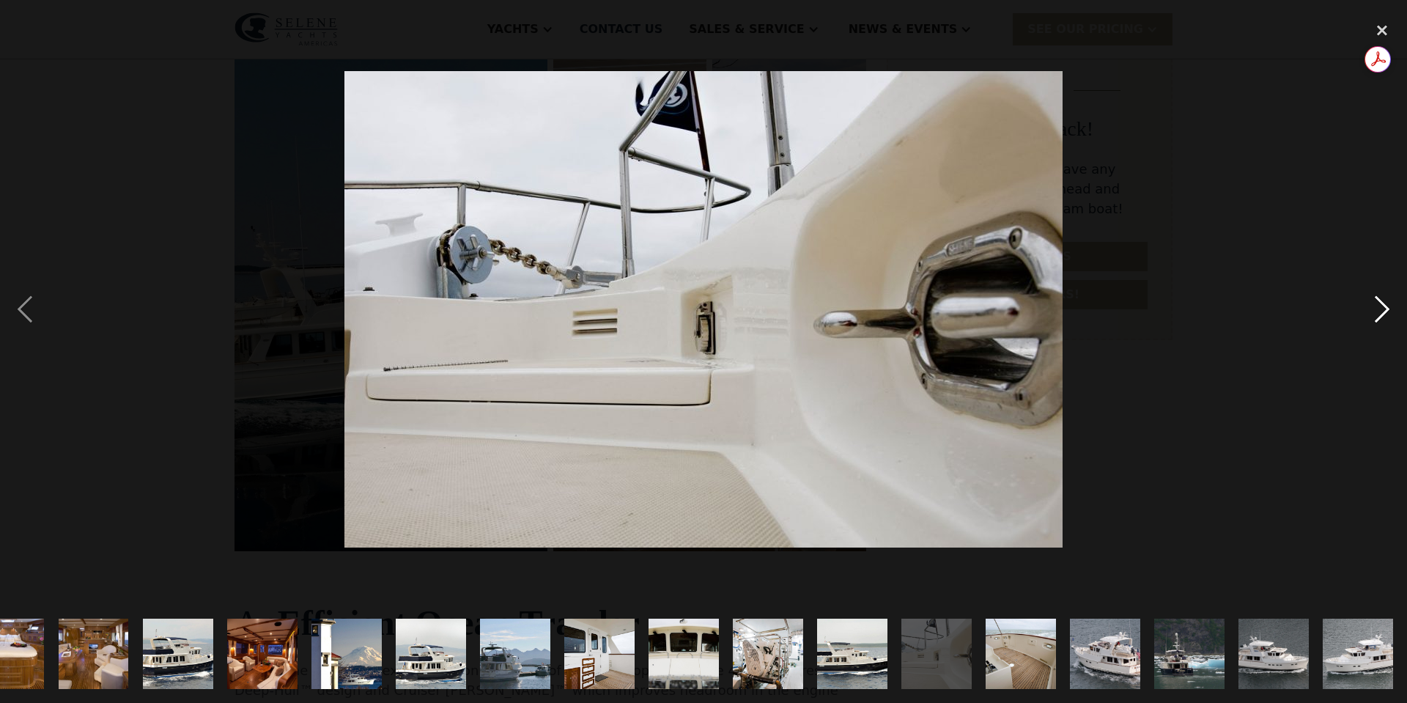
click at [1388, 309] on div "next image" at bounding box center [1382, 309] width 50 height 591
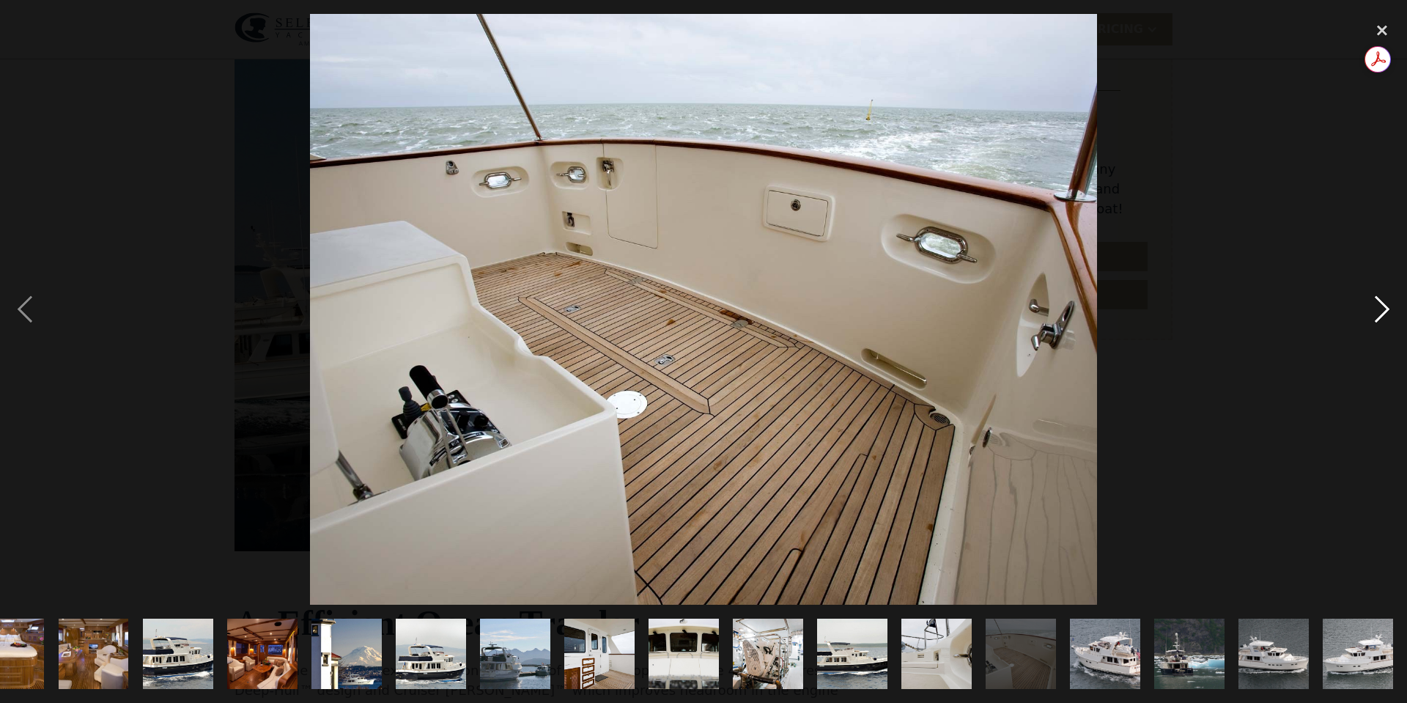
click at [1388, 309] on div "next image" at bounding box center [1382, 309] width 50 height 591
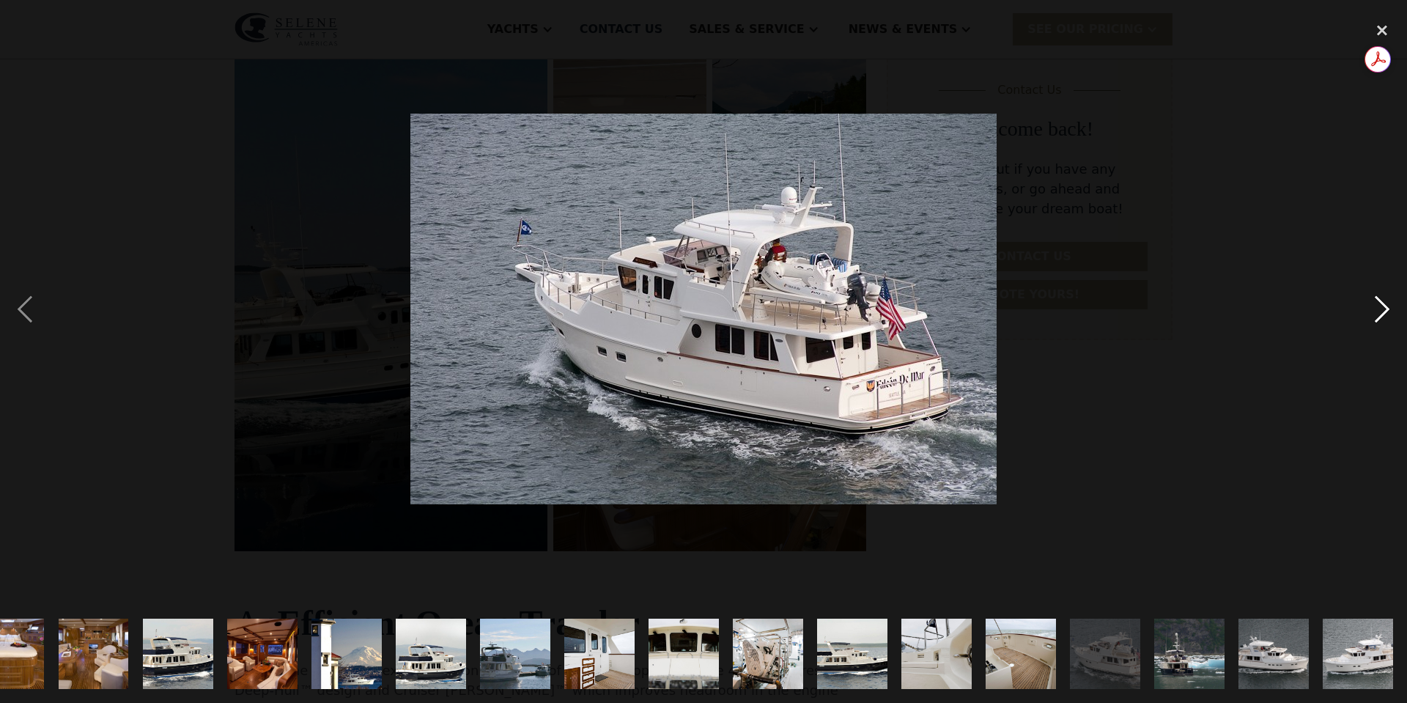
click at [1388, 309] on div "next image" at bounding box center [1382, 309] width 50 height 591
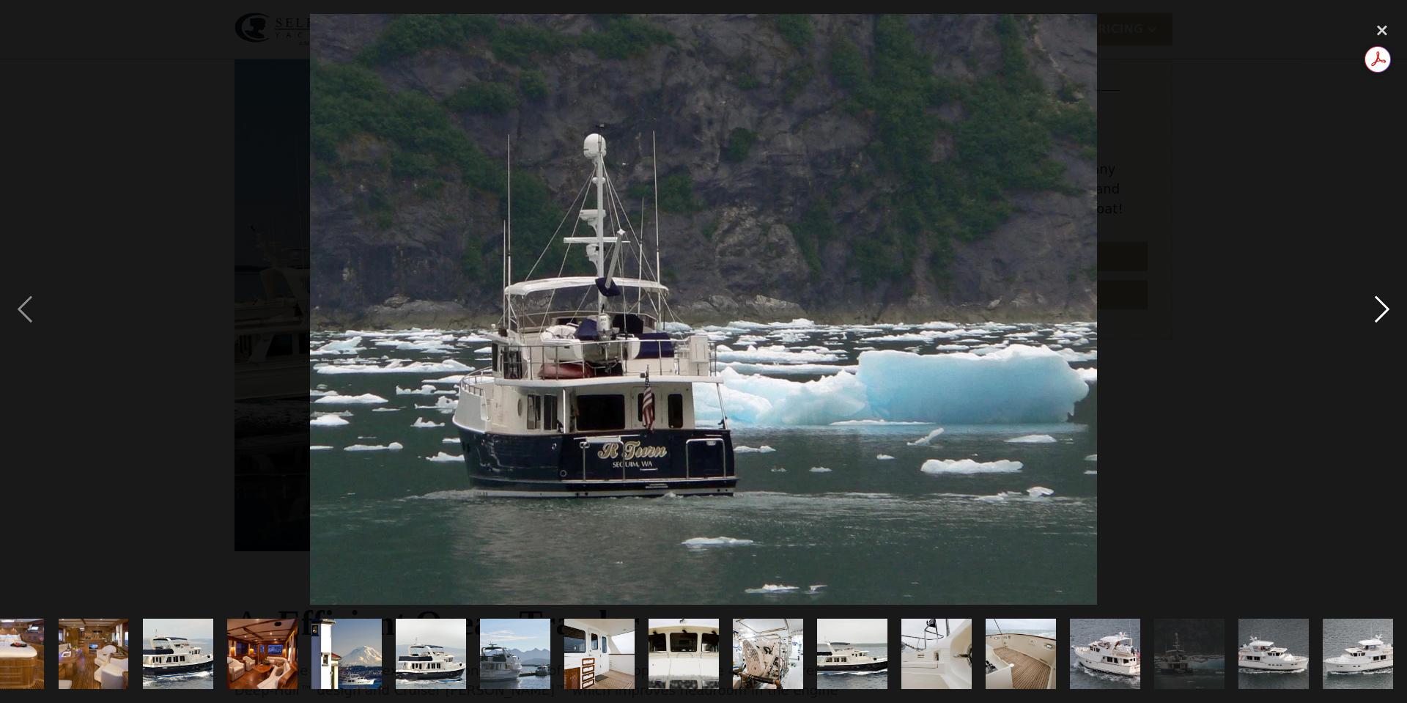
click at [1391, 309] on div "next image" at bounding box center [1382, 309] width 50 height 591
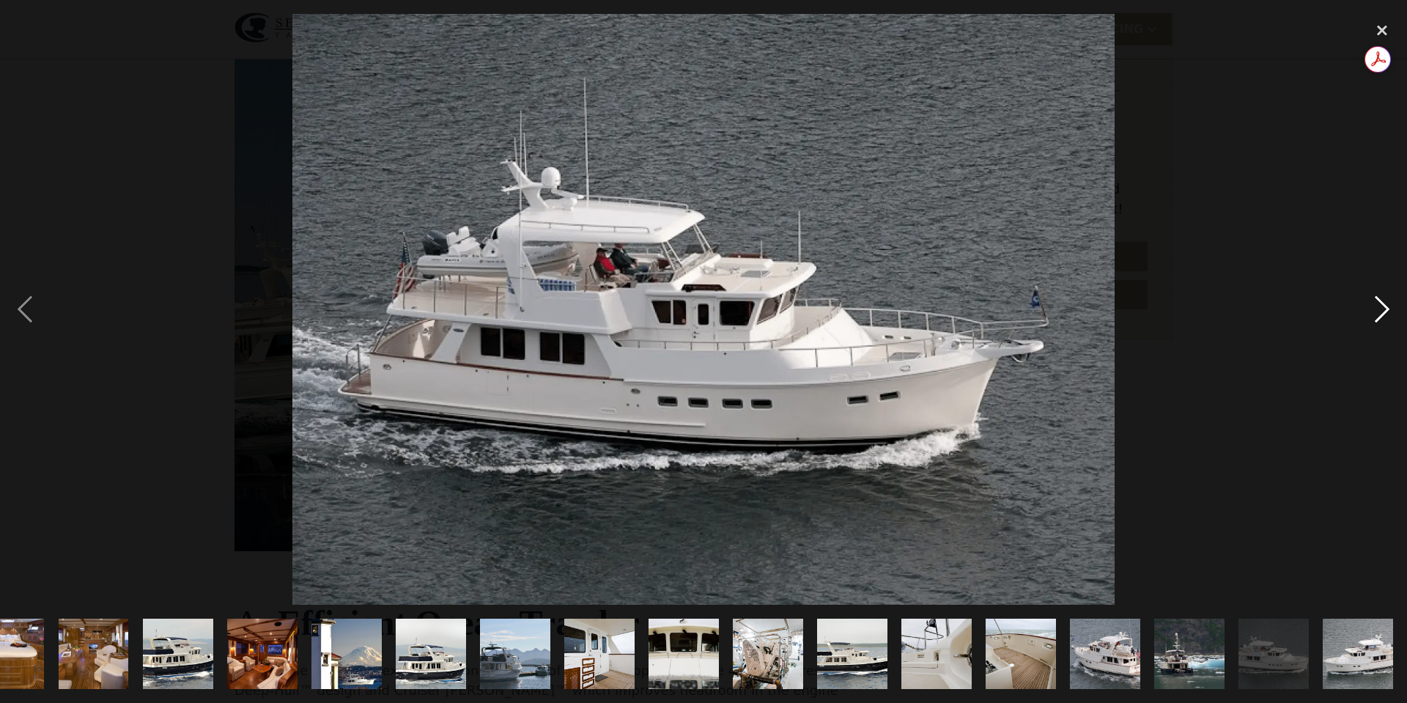
click at [1391, 309] on div "next image" at bounding box center [1382, 309] width 50 height 591
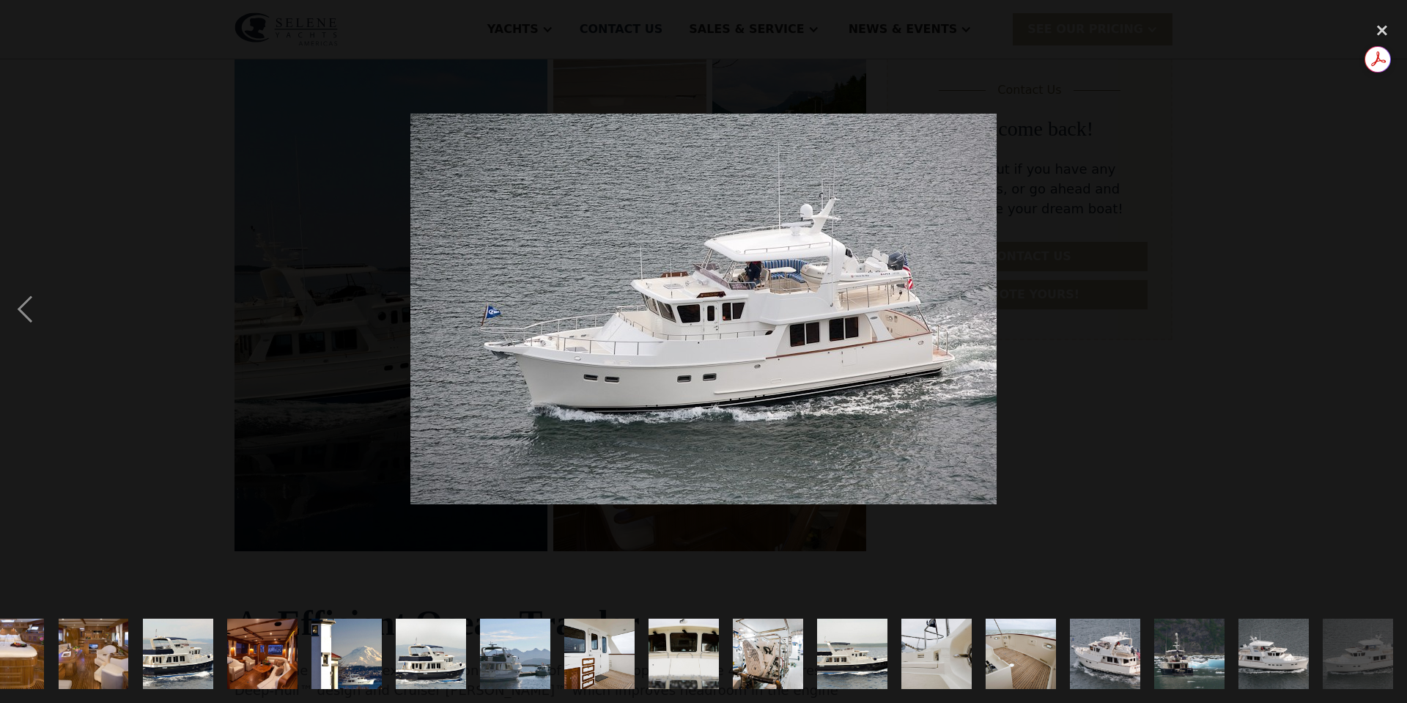
click at [1391, 309] on div "next image" at bounding box center [1382, 309] width 50 height 591
click at [1383, 28] on div "close lightbox" at bounding box center [1382, 30] width 50 height 32
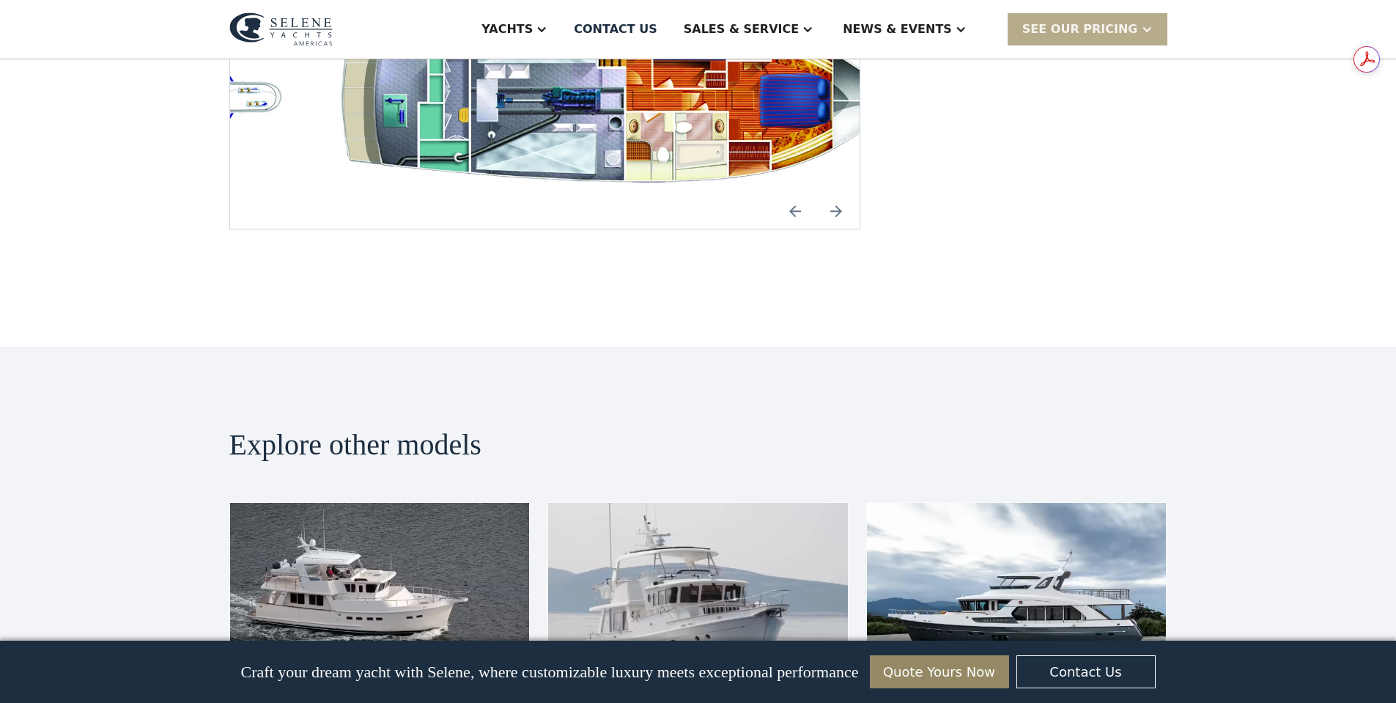
scroll to position [3078, 0]
